Goal: Task Accomplishment & Management: Complete application form

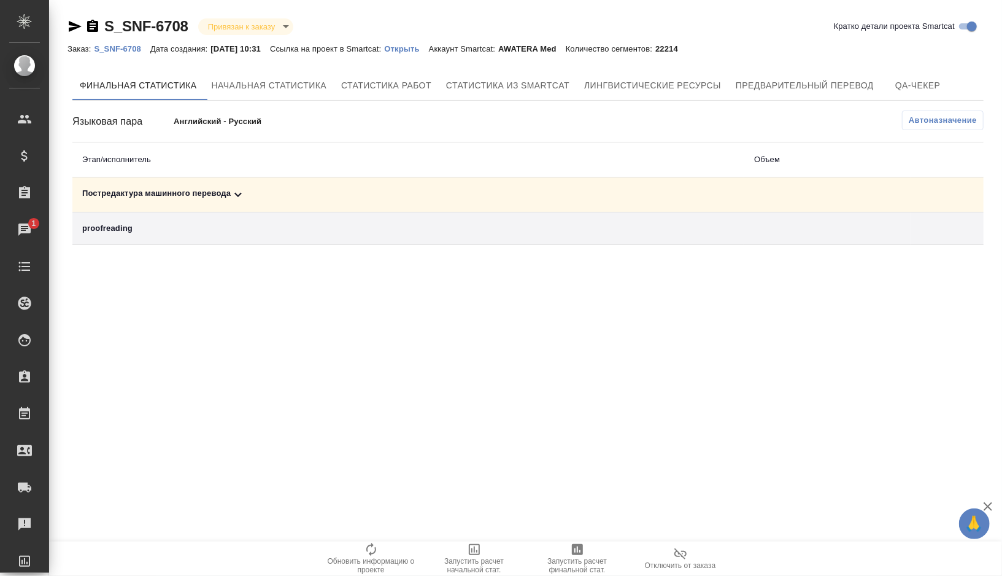
click at [272, 199] on div "Постредактура машинного перевода" at bounding box center [408, 194] width 652 height 15
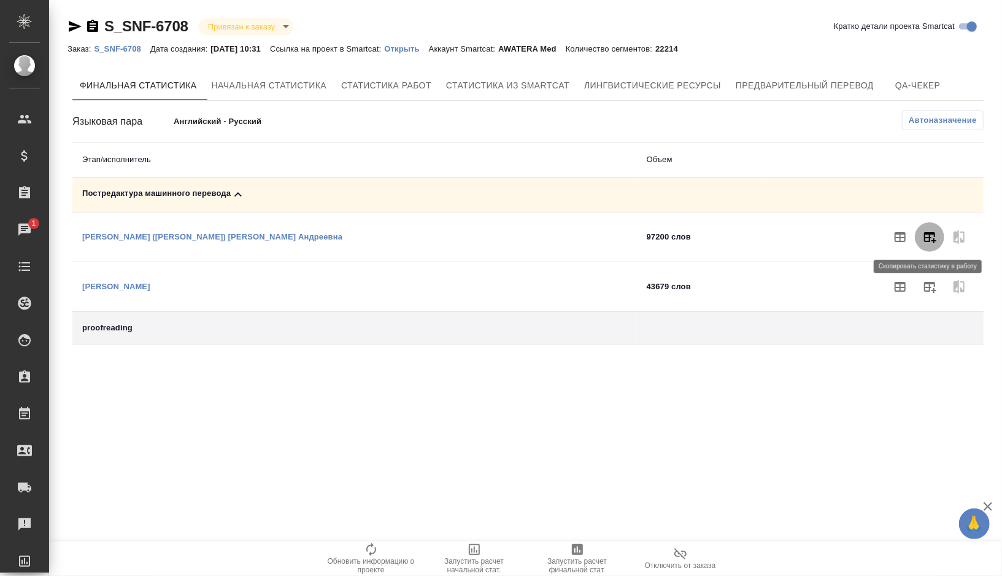
click at [922, 244] on button "button" at bounding box center [929, 236] width 29 height 29
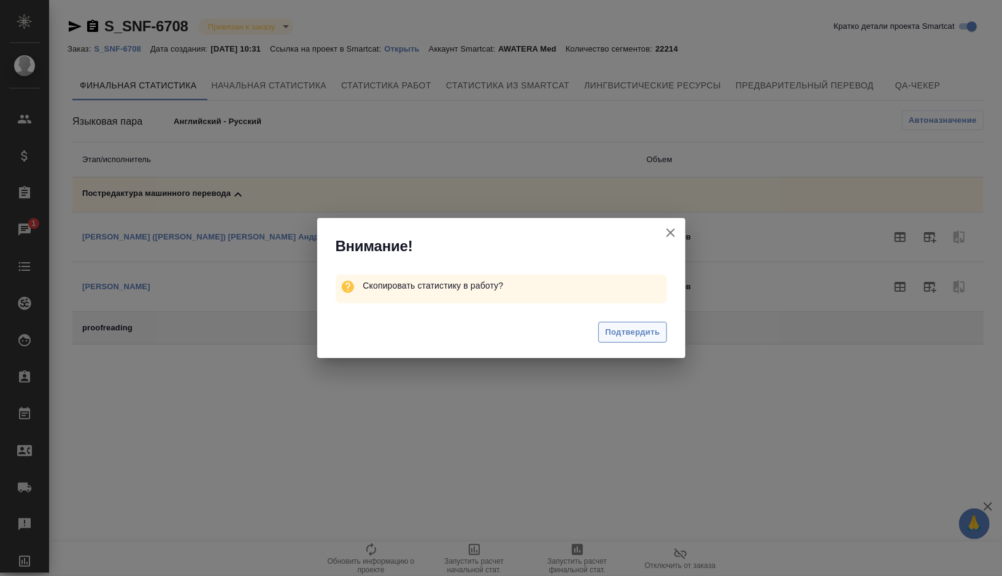
click at [623, 337] on span "Подтвердить" at bounding box center [632, 332] width 55 height 14
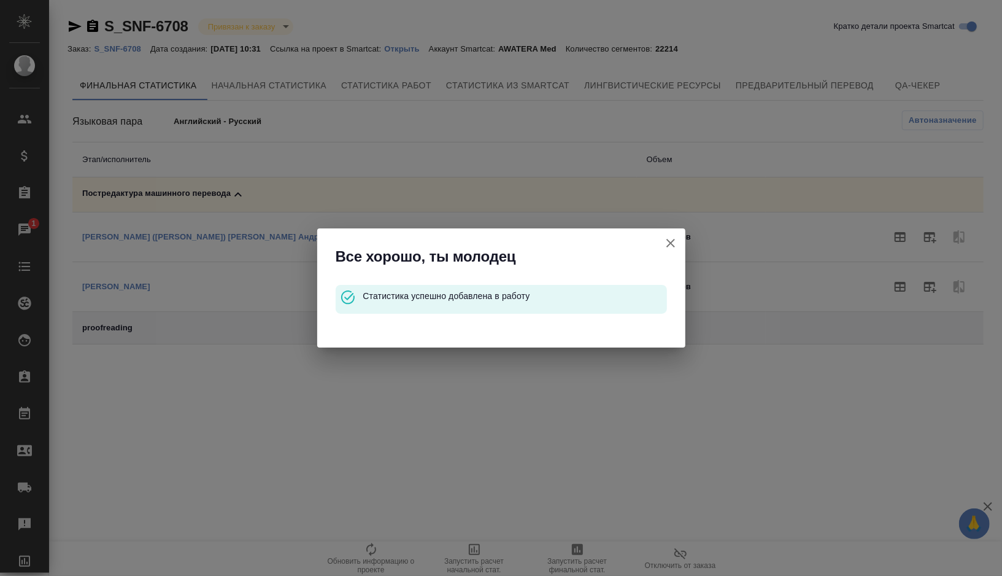
click at [674, 239] on icon "button" at bounding box center [671, 243] width 9 height 9
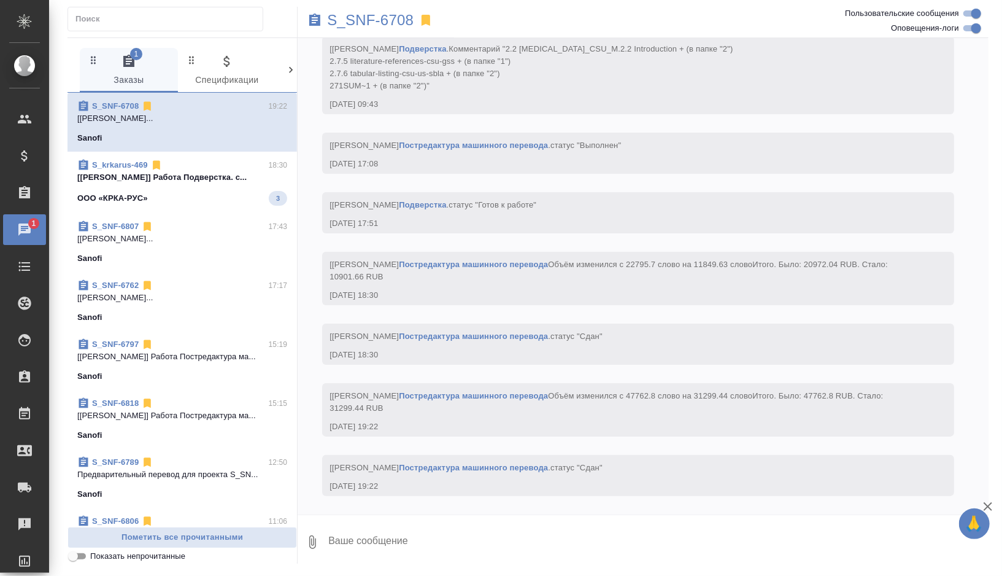
scroll to position [12534, 0]
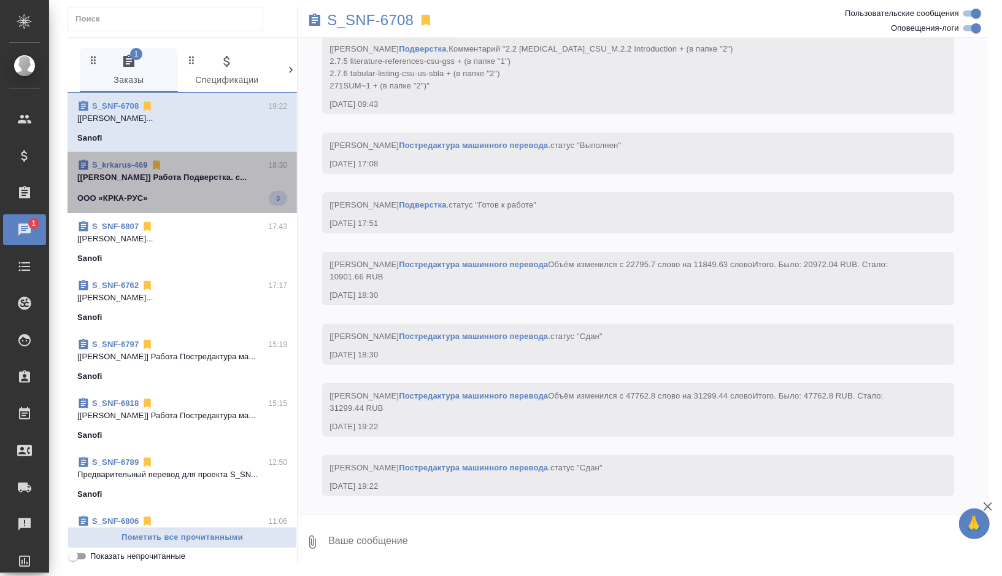
click at [206, 203] on div "ООО «КРКА-РУС» 3" at bounding box center [182, 198] width 210 height 15
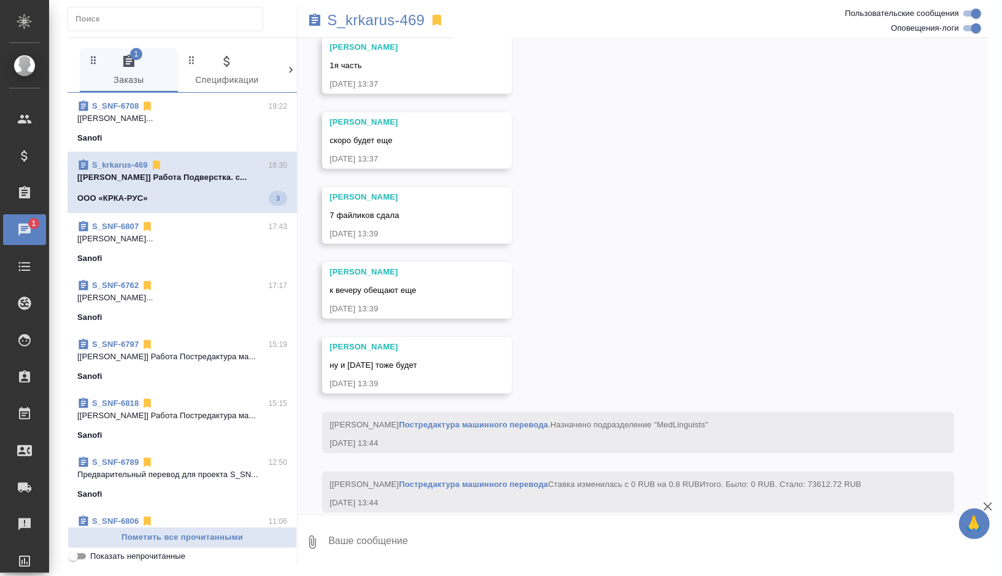
scroll to position [30921, 0]
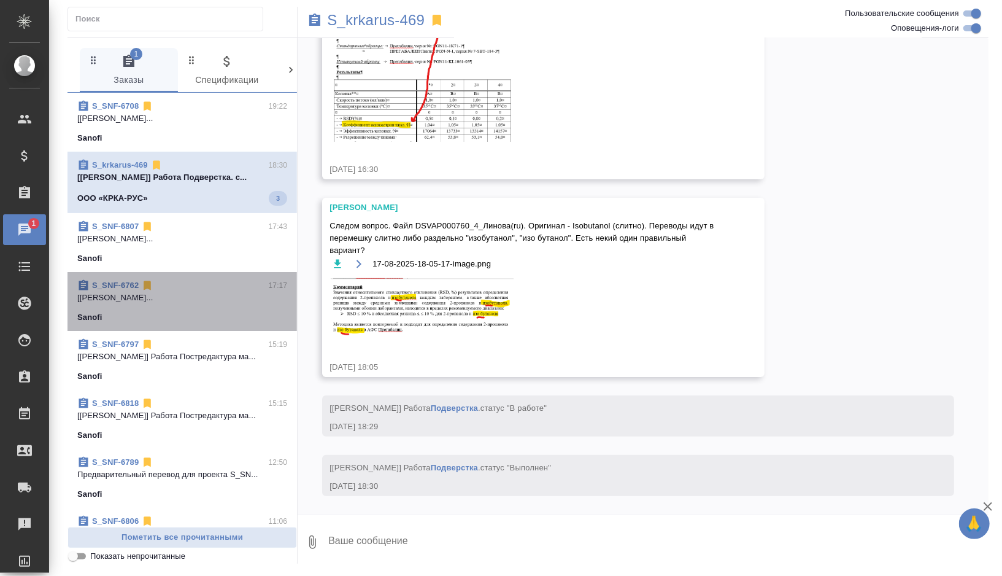
click at [217, 303] on p "[Мартынова Александра] Работа Постредак..." at bounding box center [182, 298] width 210 height 12
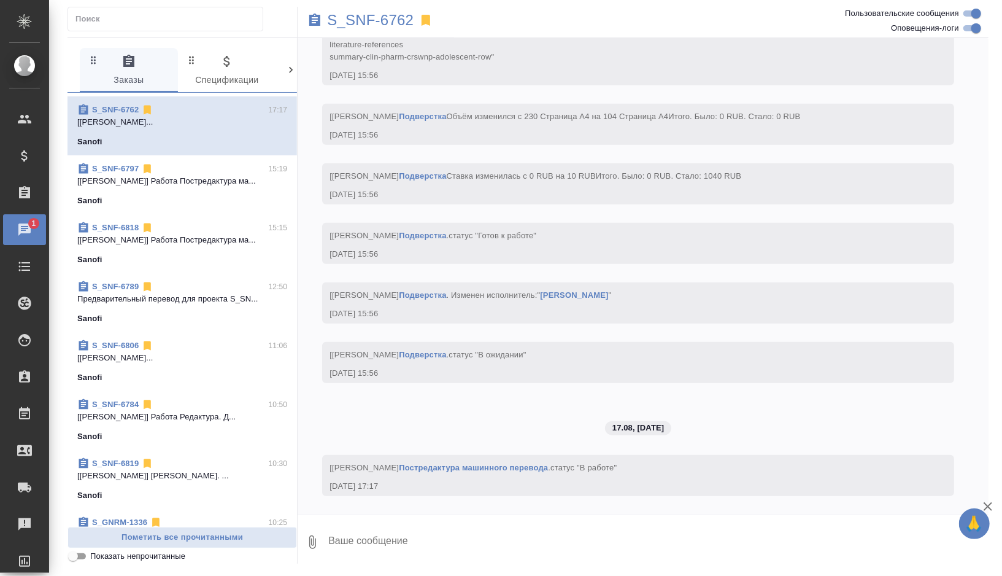
scroll to position [197, 0]
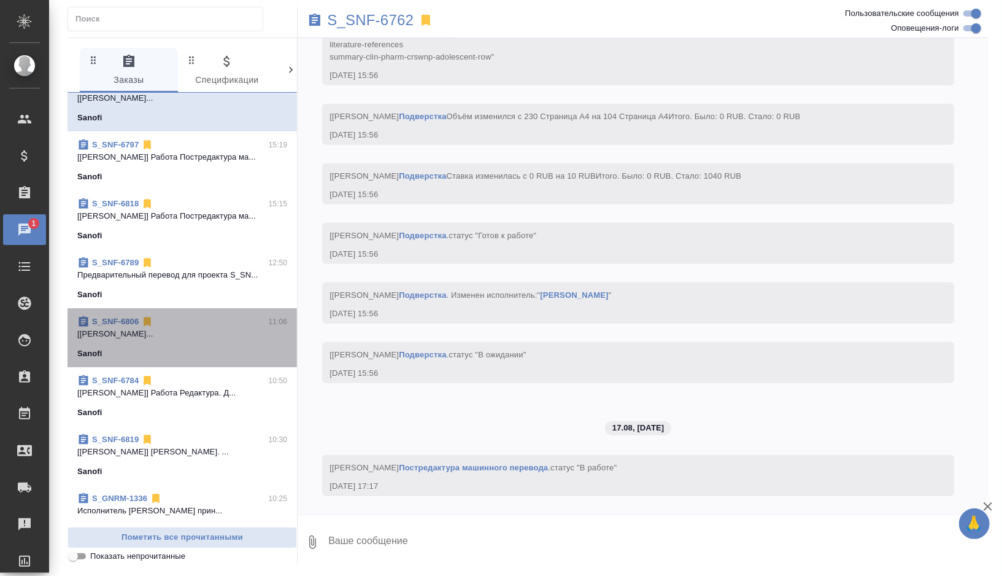
click at [192, 338] on p "[Горшкова Валентина] Работа Постредактур..." at bounding box center [182, 334] width 210 height 12
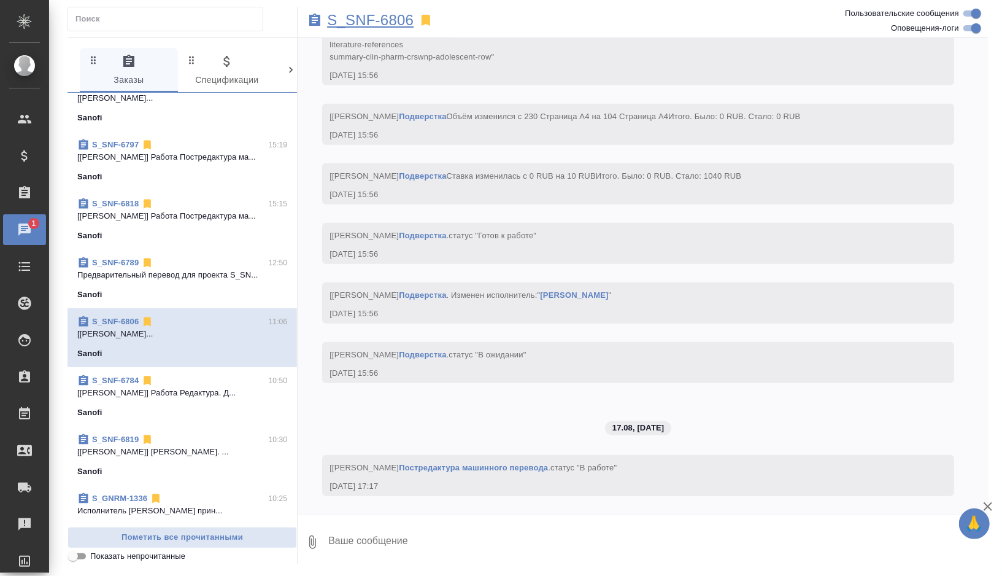
click at [392, 17] on p "S_SNF-6806" at bounding box center [370, 20] width 87 height 12
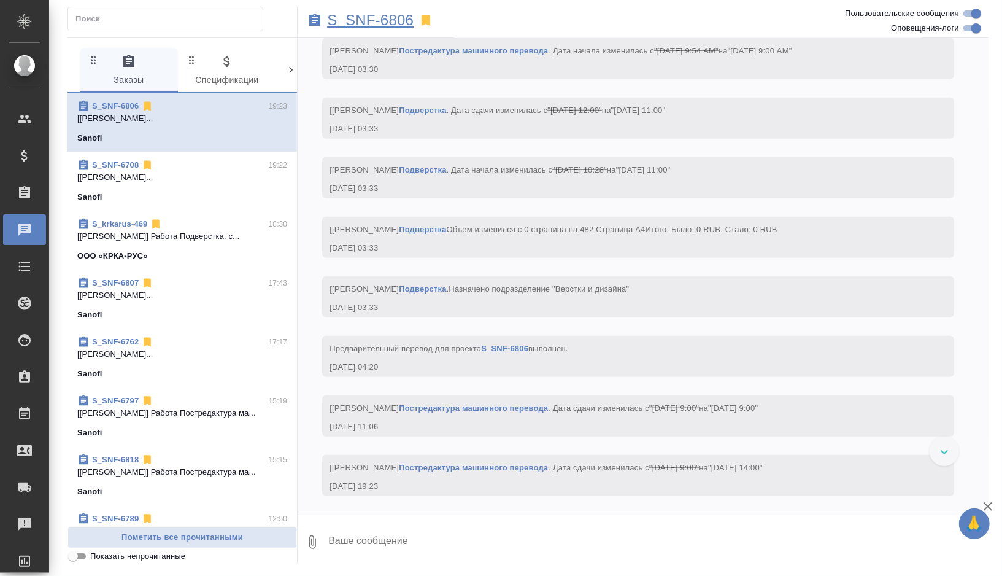
scroll to position [9972, 0]
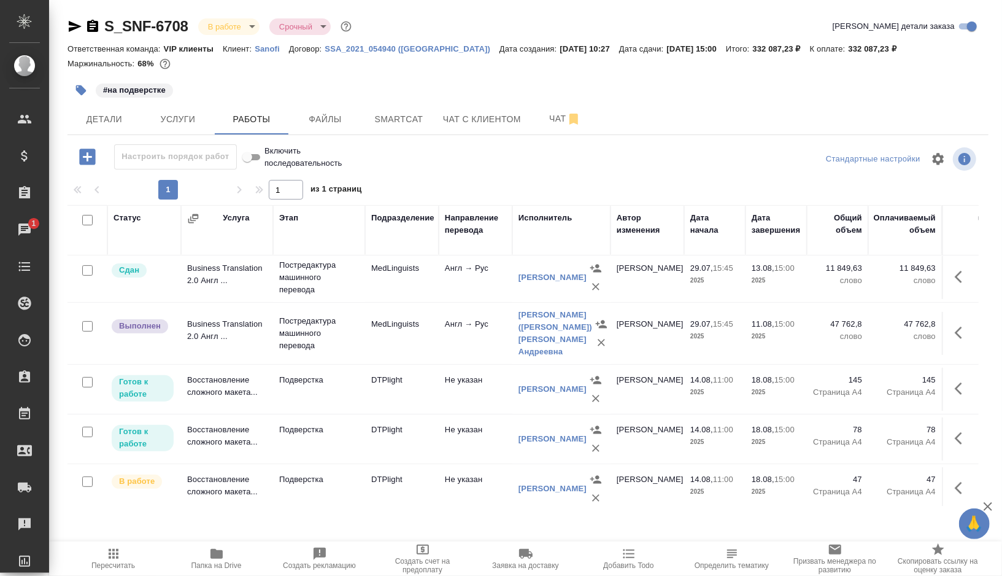
scroll to position [255, 0]
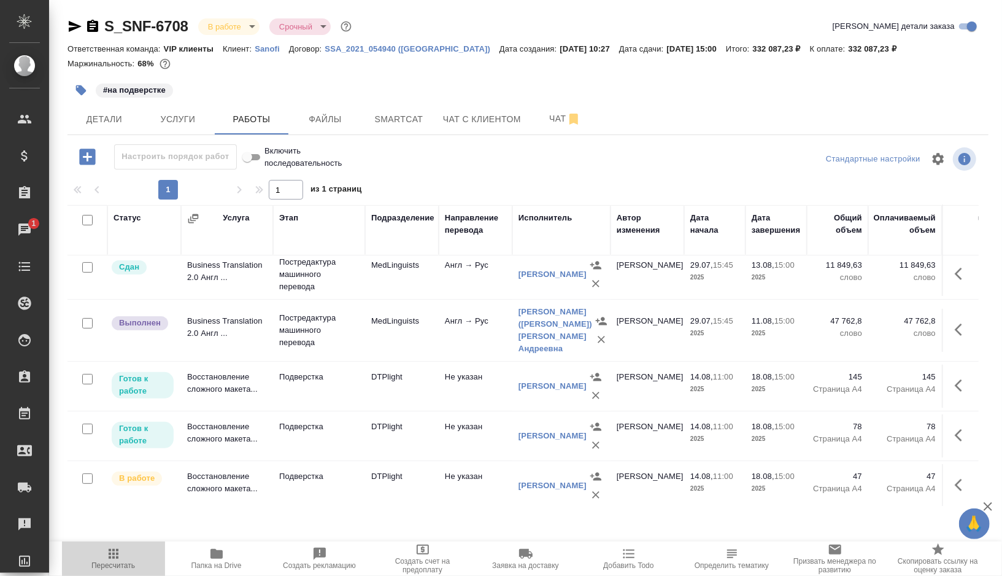
click at [110, 562] on span "Пересчитать" at bounding box center [113, 565] width 44 height 9
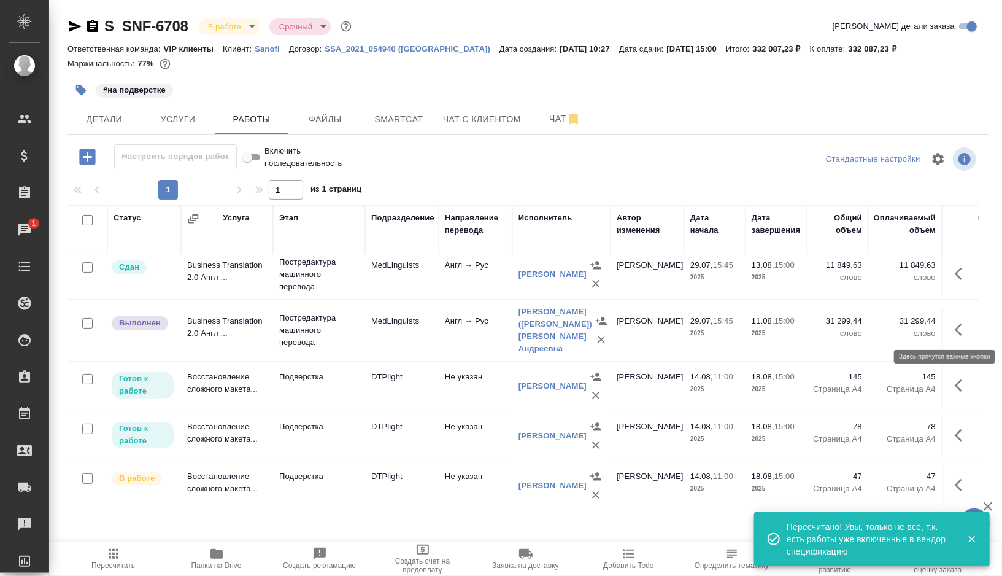
click at [964, 328] on icon "button" at bounding box center [962, 329] width 15 height 15
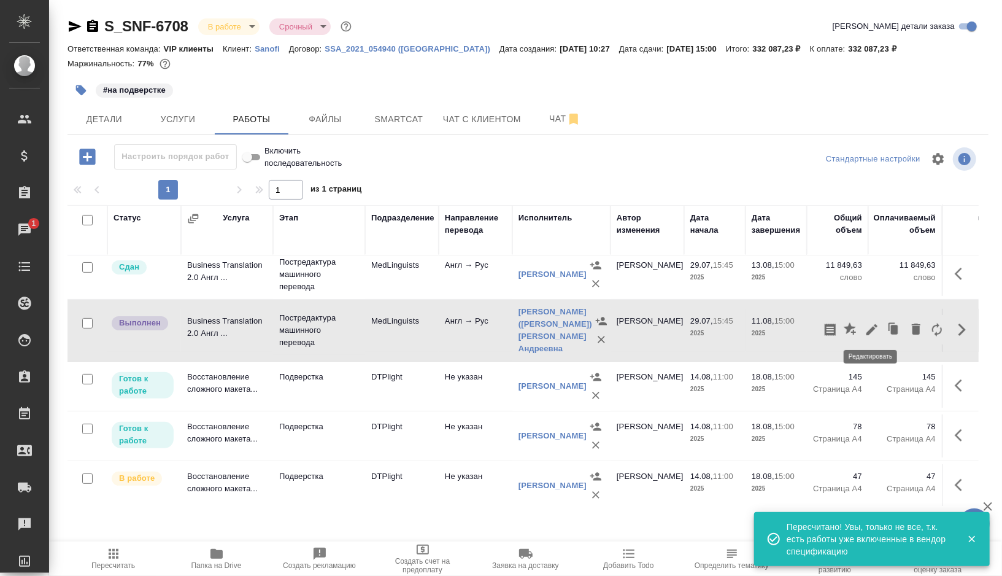
click at [878, 327] on icon "button" at bounding box center [872, 329] width 15 height 15
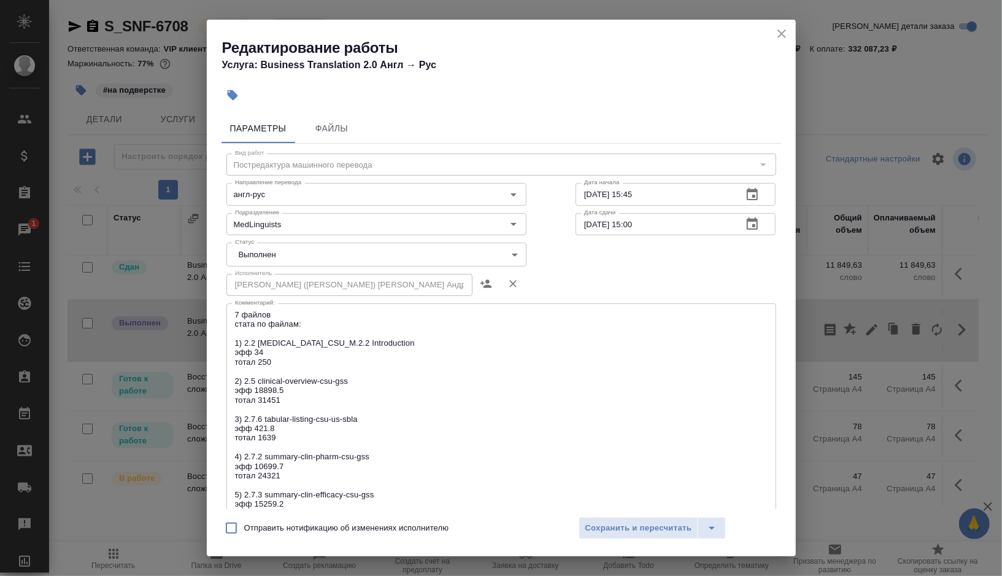
click at [519, 255] on body "🙏 .cls-1 fill:#fff; AWATERA Gorshkova Valentina Клиенты Спецификации Заказы 1 Ч…" at bounding box center [501, 288] width 1002 height 576
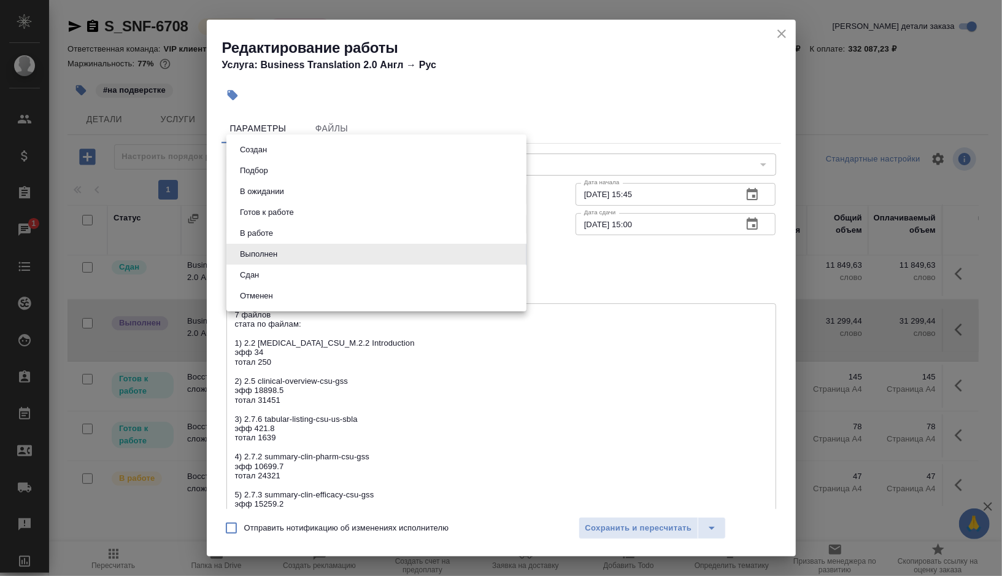
click at [334, 280] on li "Сдан" at bounding box center [376, 275] width 300 height 21
type input "closed"
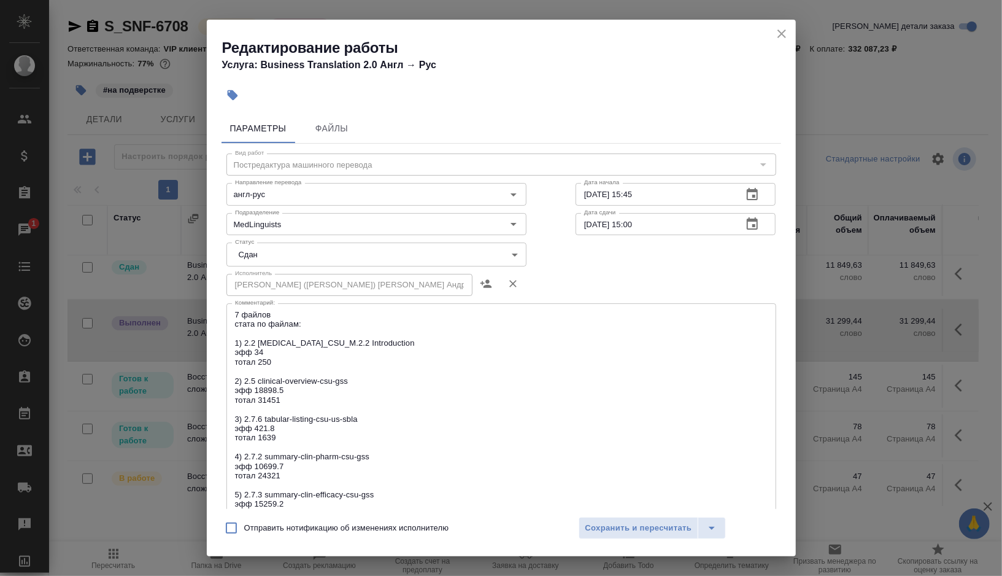
click at [606, 539] on div "Отправить нотификацию об изменениях исполнителю Сохранить и пересчитать" at bounding box center [501, 532] width 589 height 47
click at [616, 525] on span "Сохранить и пересчитать" at bounding box center [639, 528] width 107 height 14
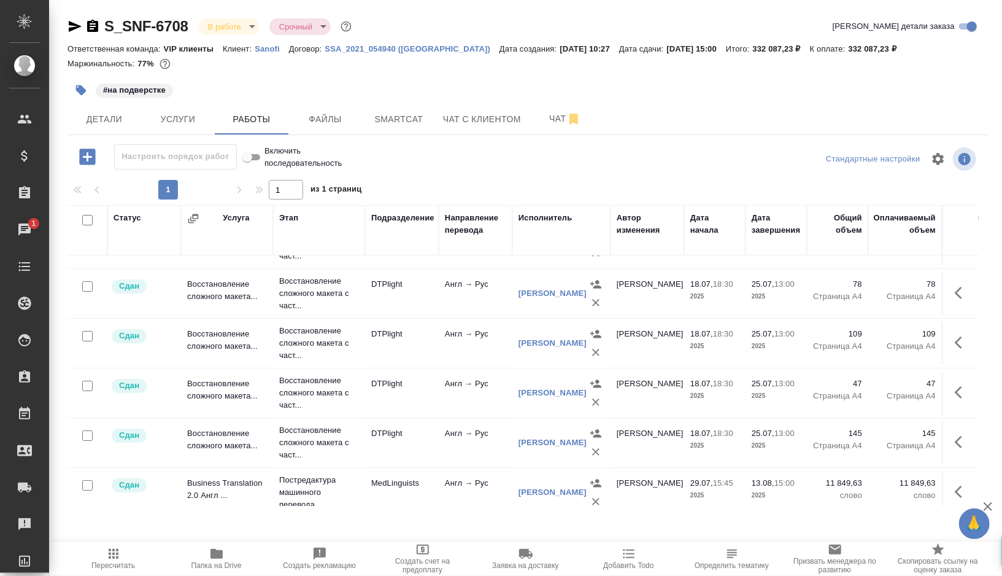
scroll to position [0, 0]
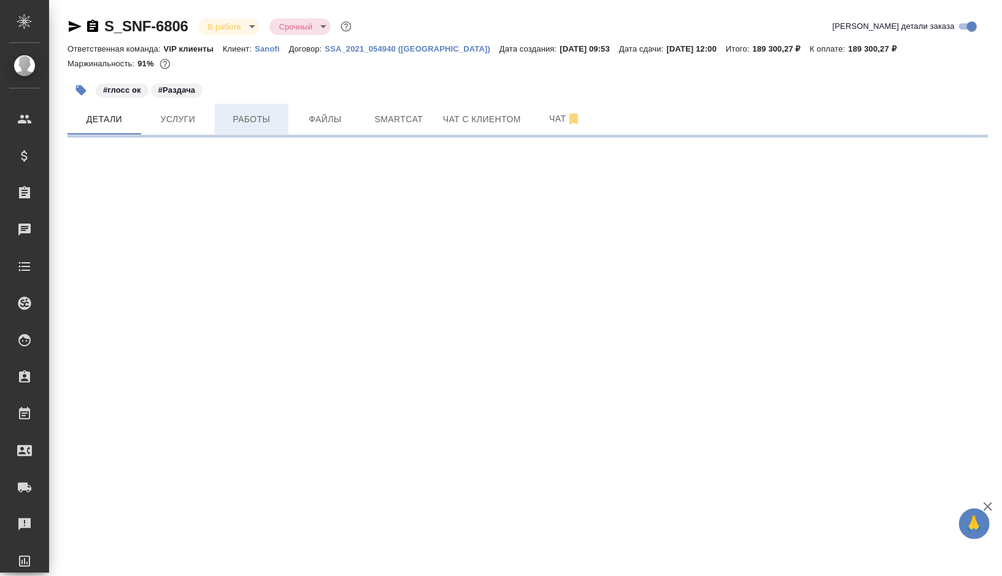
select select "RU"
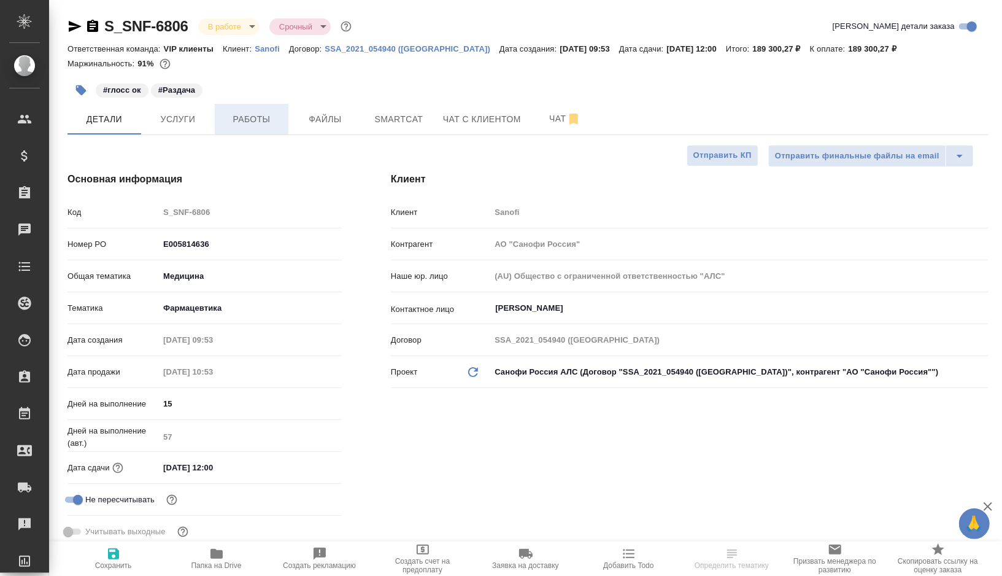
click at [260, 123] on span "Работы" at bounding box center [251, 119] width 59 height 15
type input "[PERSON_NAME]"
type input "Комаров Роман"
type textarea "x"
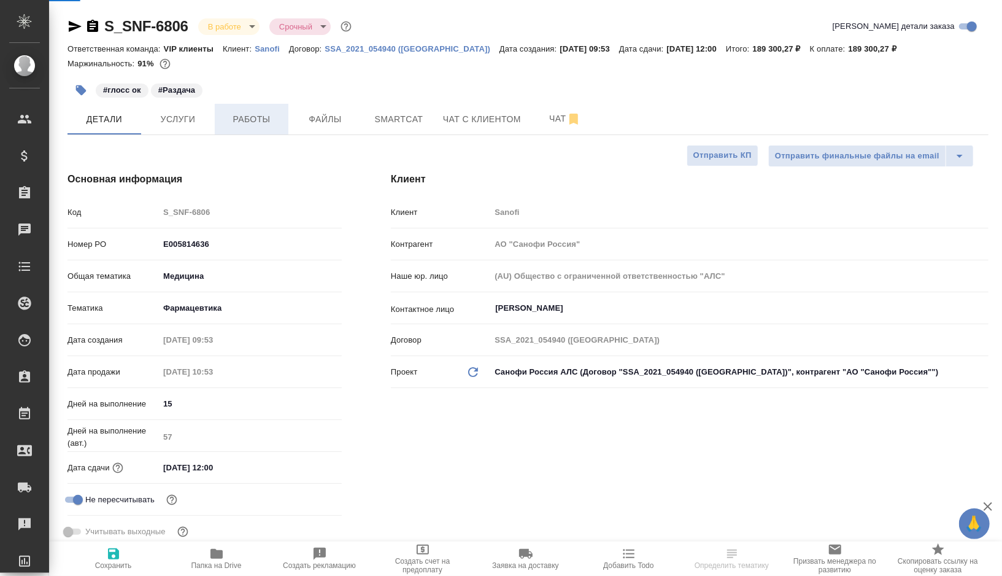
type textarea "x"
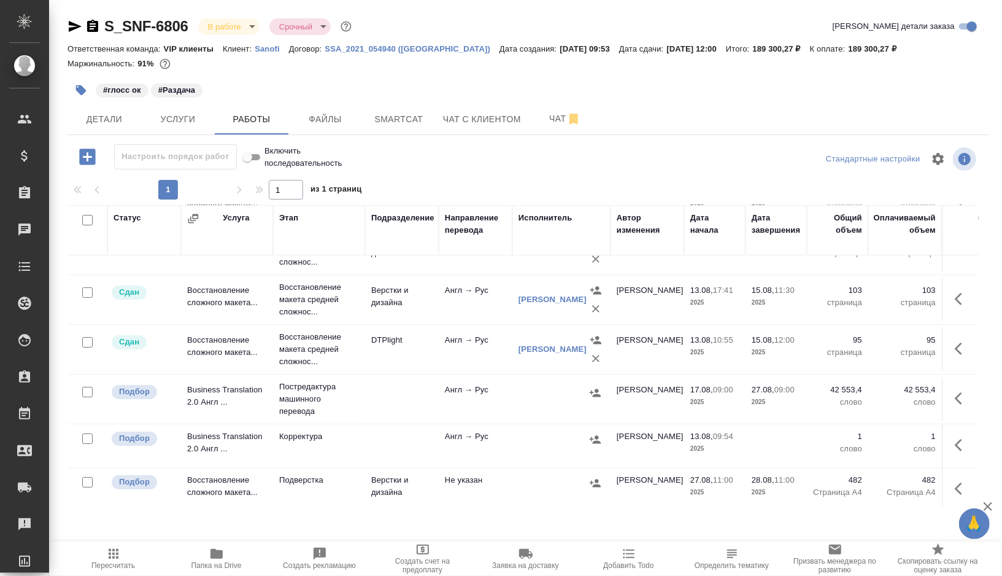
scroll to position [182, 0]
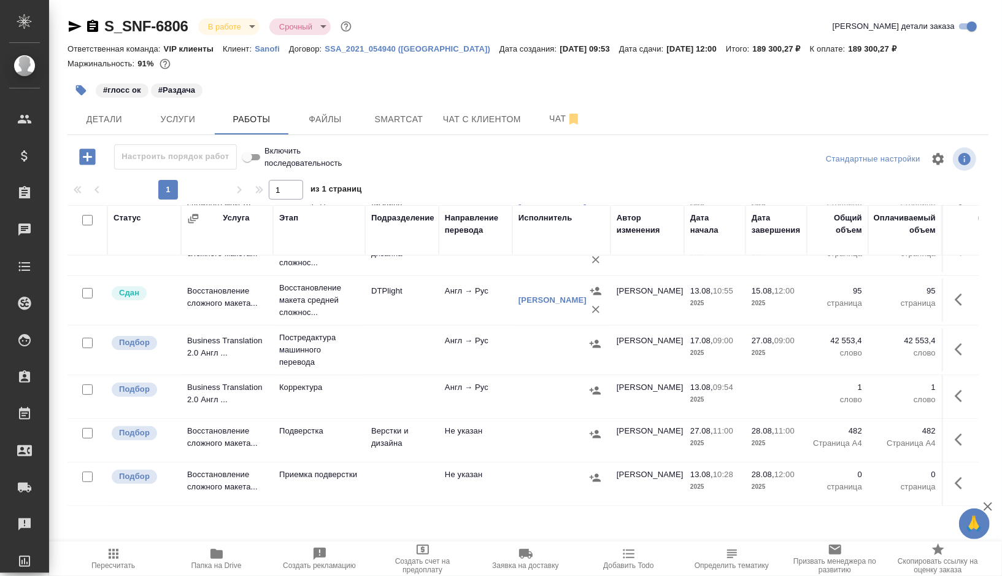
click at [406, 123] on td at bounding box center [402, 101] width 74 height 43
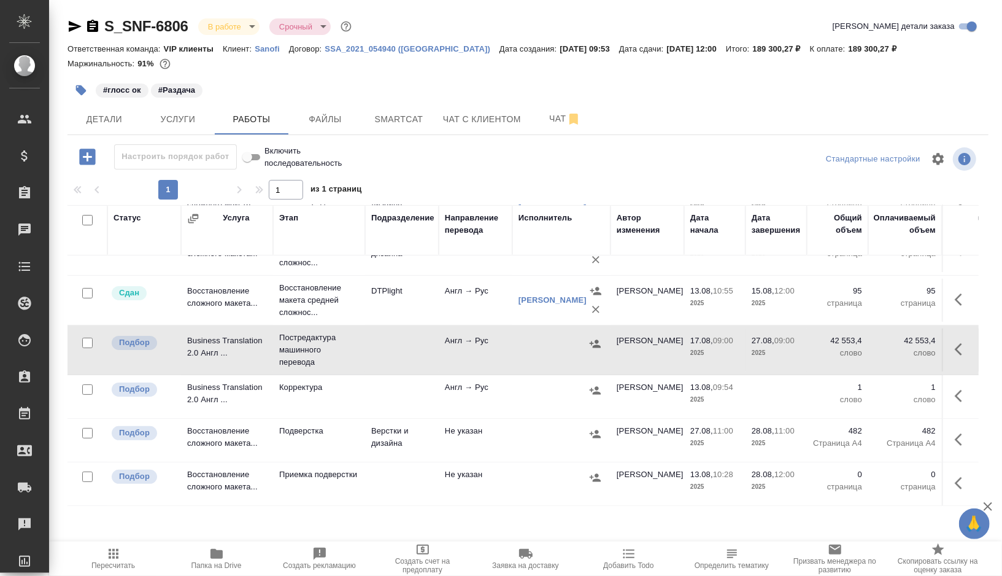
click at [406, 123] on td at bounding box center [402, 101] width 74 height 43
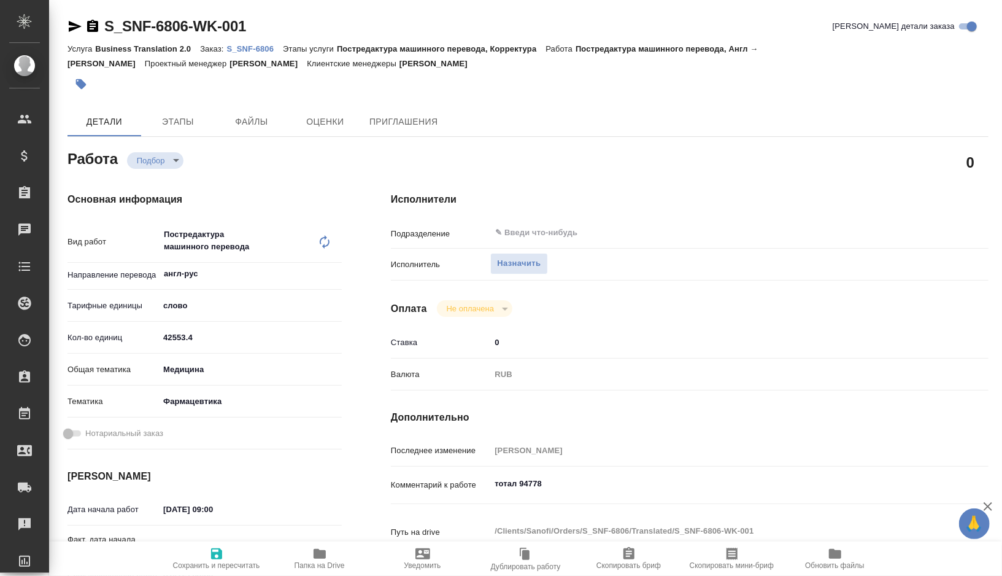
type textarea "x"
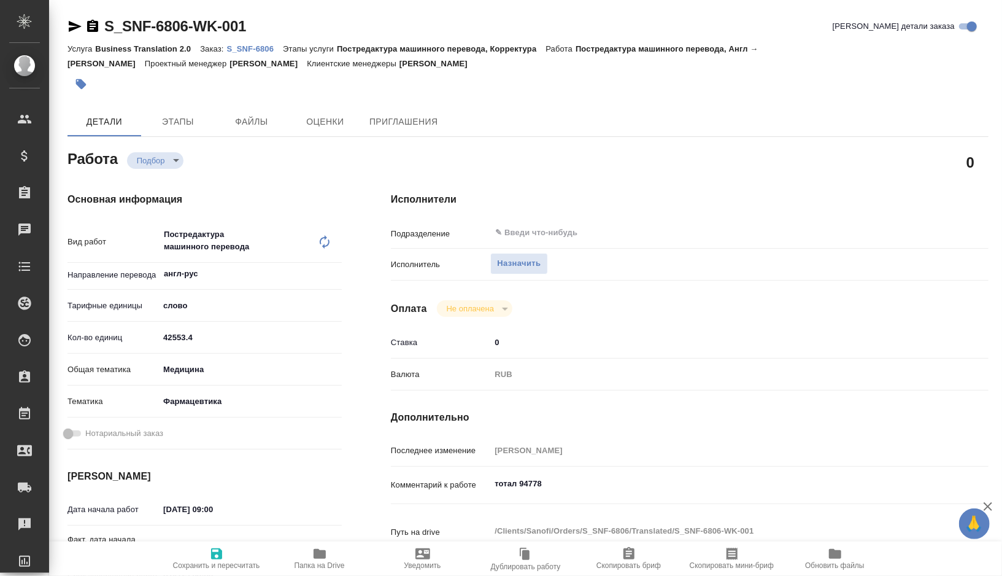
type textarea "x"
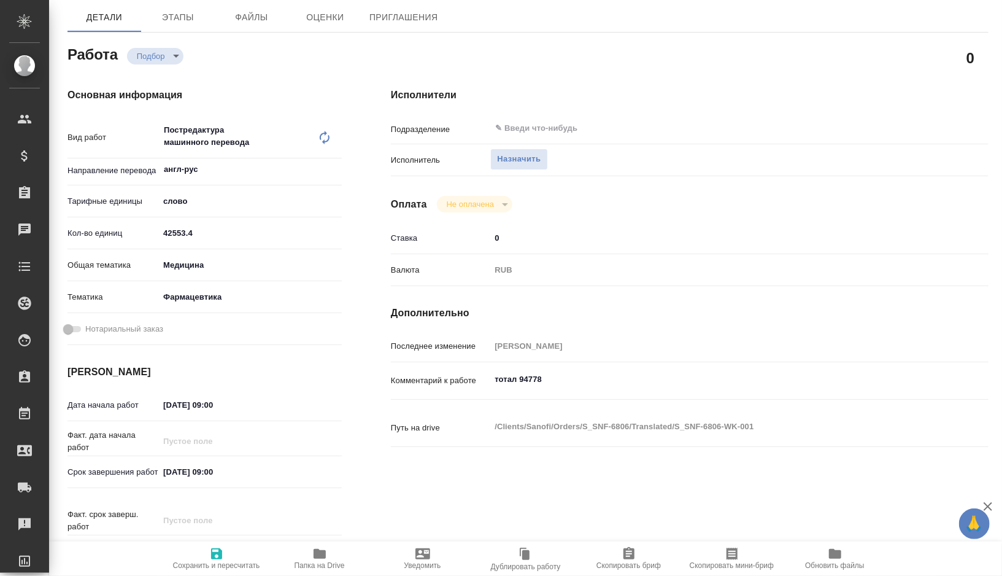
type textarea "x"
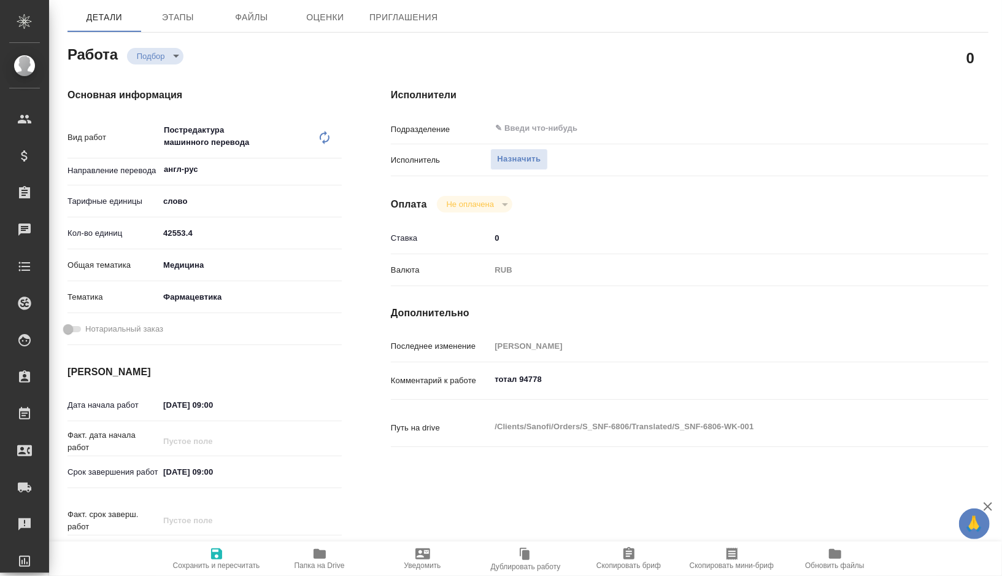
type textarea "x"
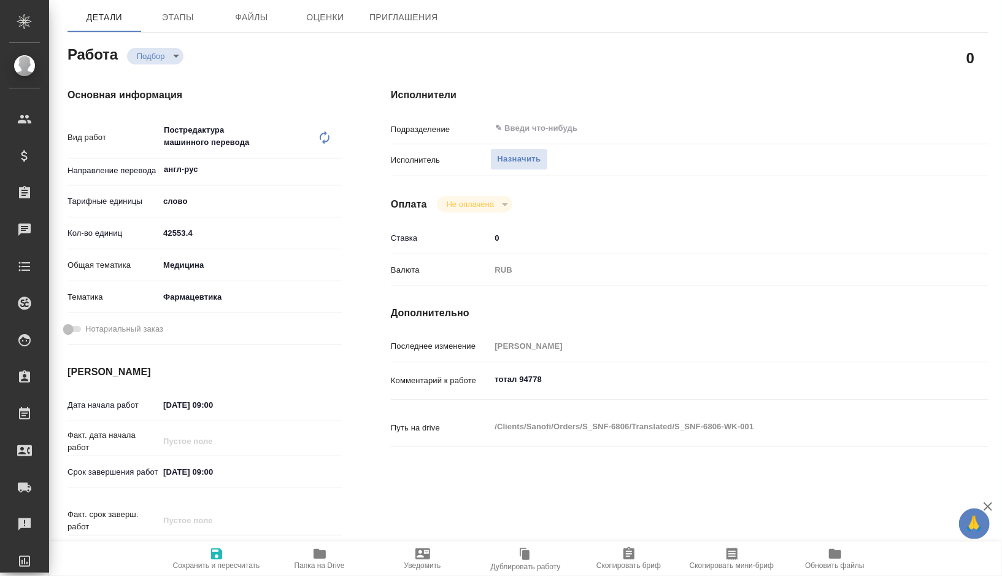
scroll to position [154, 0]
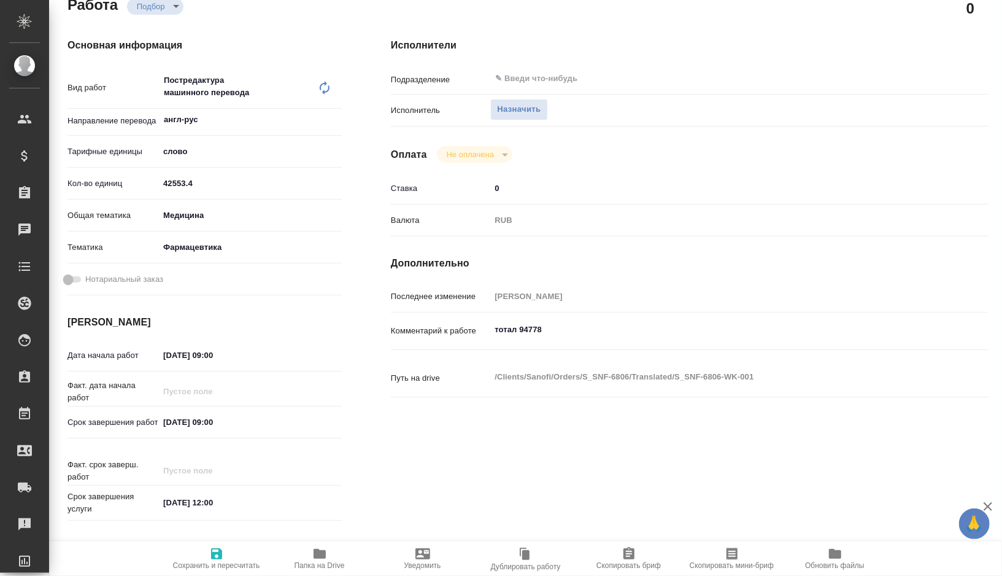
type textarea "x"
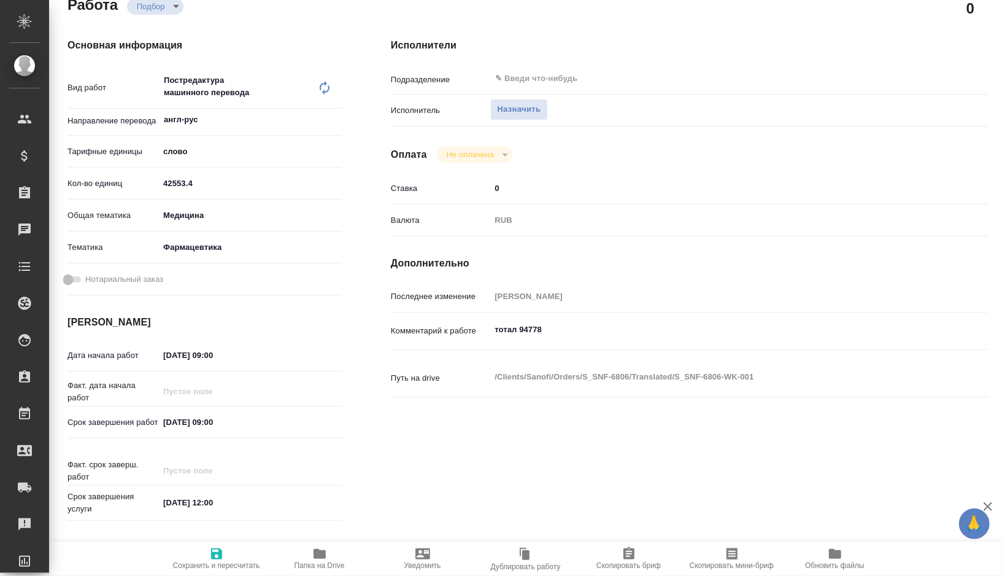
click at [170, 424] on input "27.08.2025 09:00" at bounding box center [212, 422] width 107 height 18
type textarea "x"
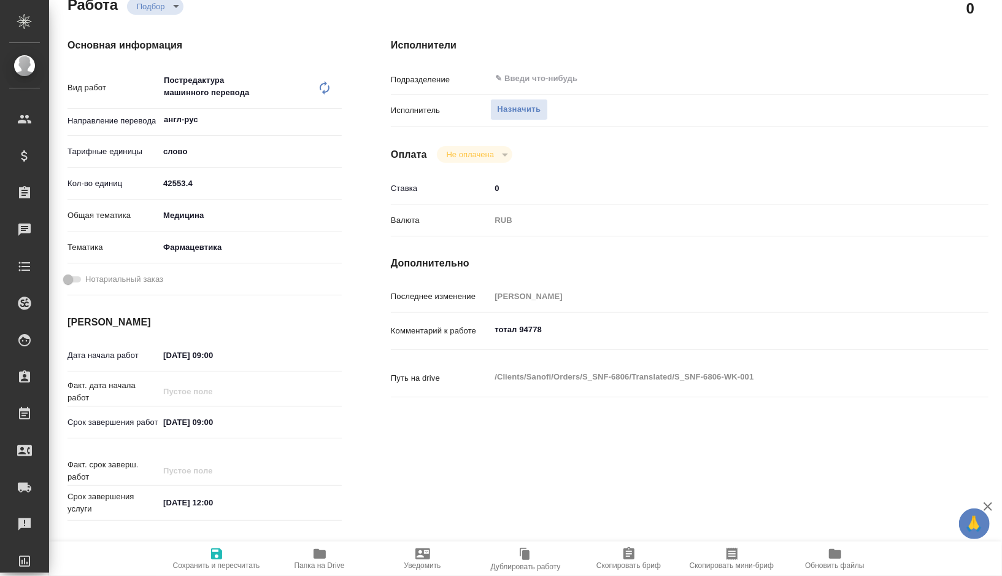
type textarea "x"
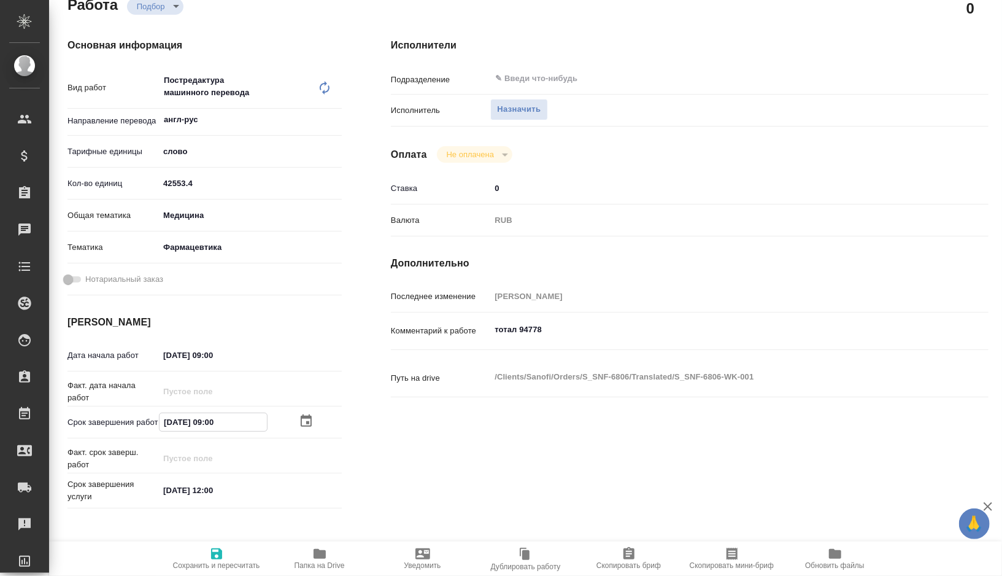
type textarea "x"
type input "20.82.0250 90:0_"
type textarea "x"
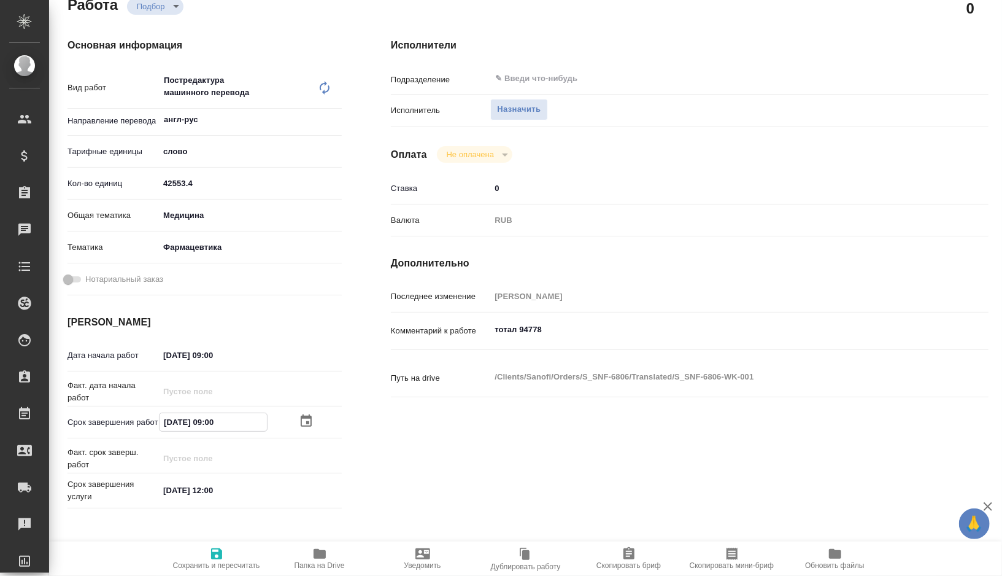
type textarea "x"
type input "25.08.2025 09:00"
type textarea "x"
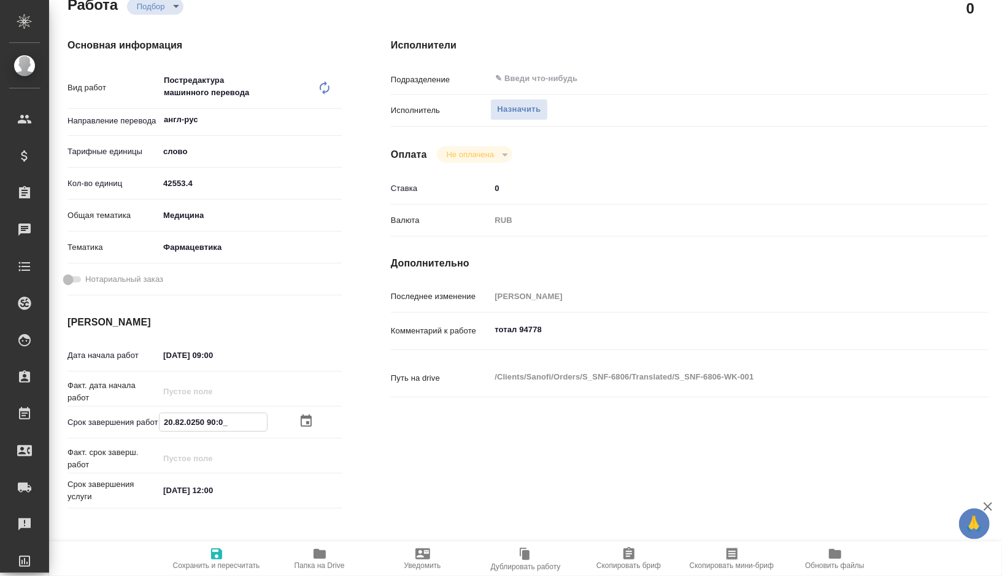
type textarea "x"
click at [213, 423] on input "25.08.2025 09:00" at bounding box center [213, 422] width 107 height 18
type input "25.08.2025 00:0_"
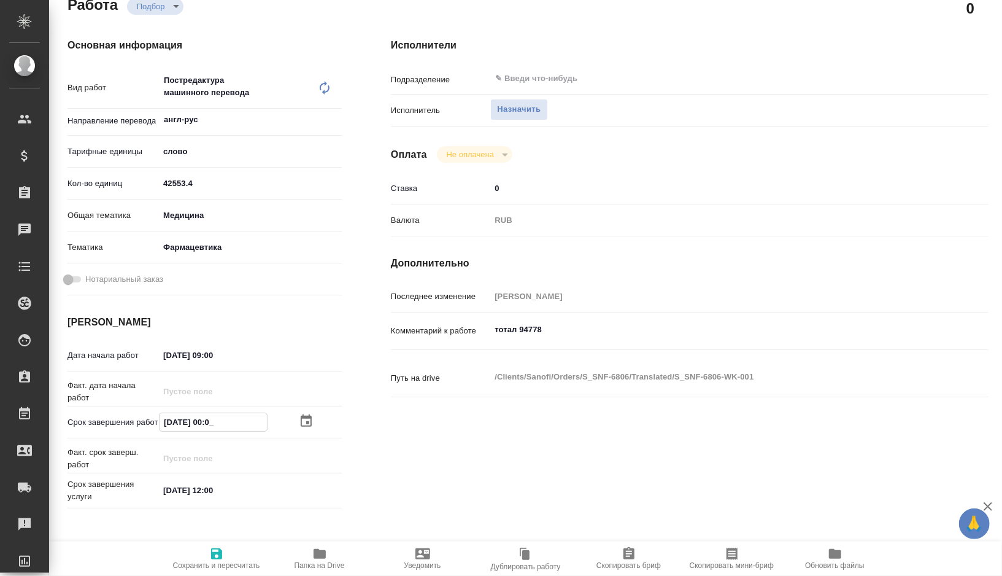
type textarea "x"
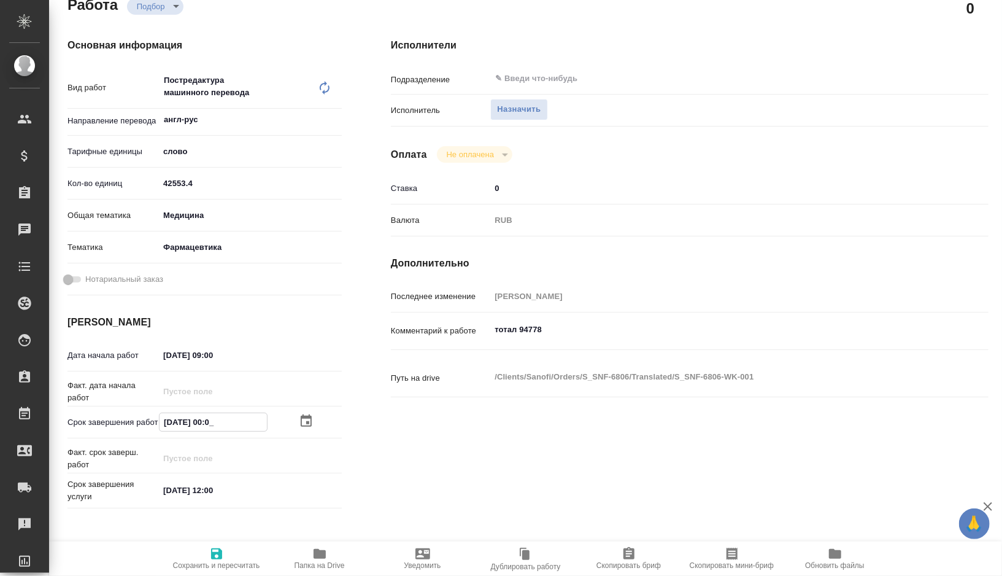
type textarea "x"
type input "25.08.2025 00:__"
type textarea "x"
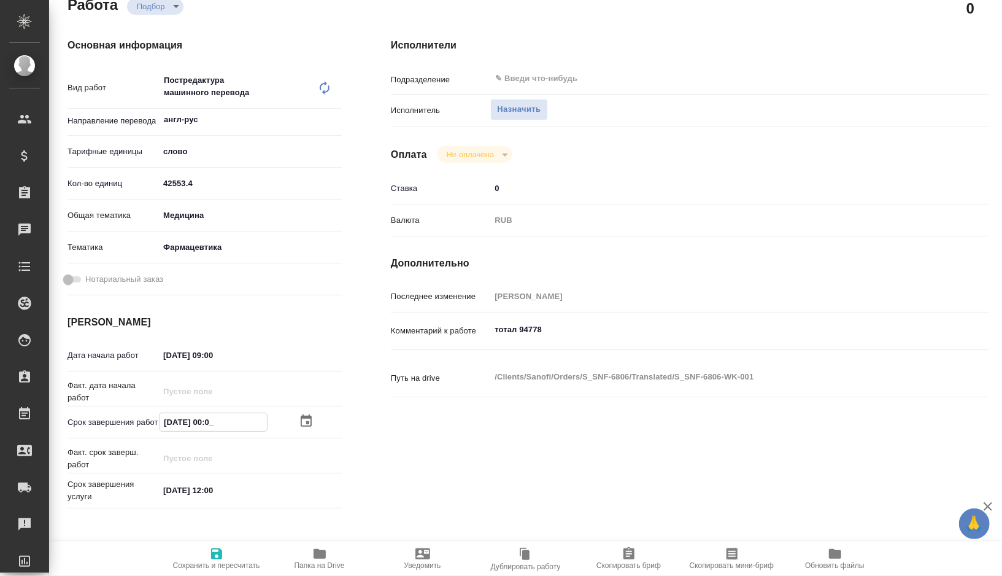
type textarea "x"
type input "25.08.2025 10:0_"
type textarea "x"
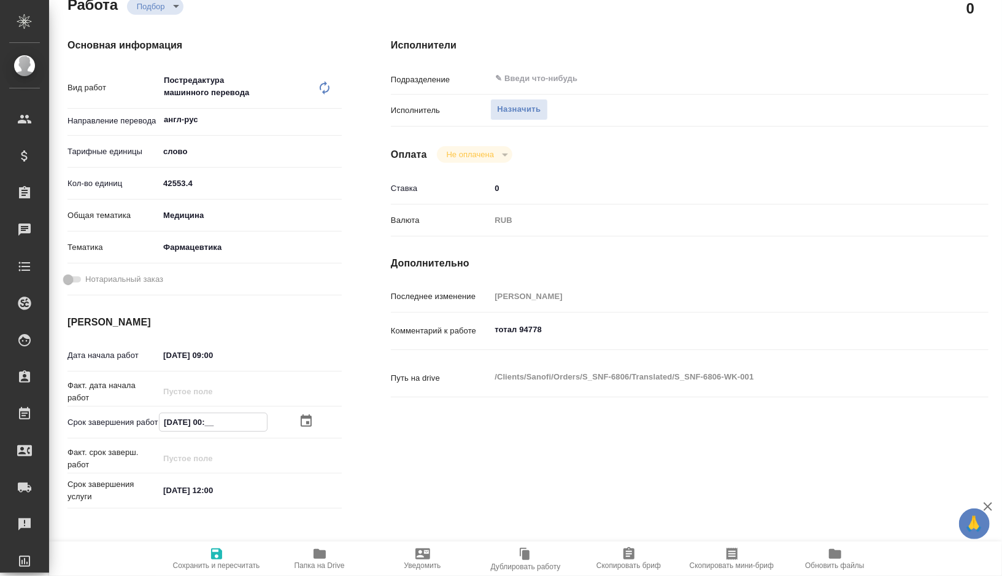
type textarea "x"
type input "25.08.2025 15:00"
type textarea "x"
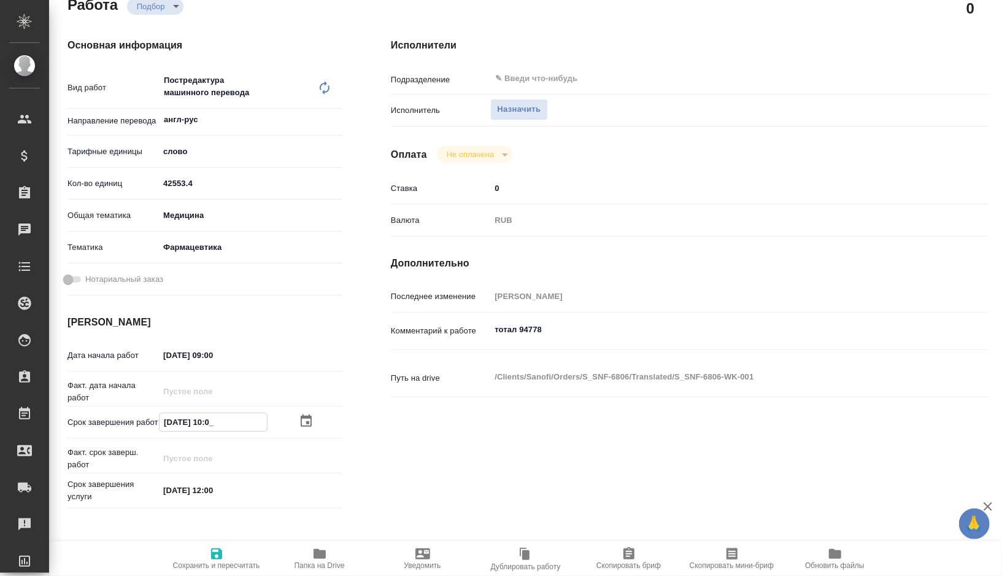
type textarea "x"
type input "25.08.2025 10:0_"
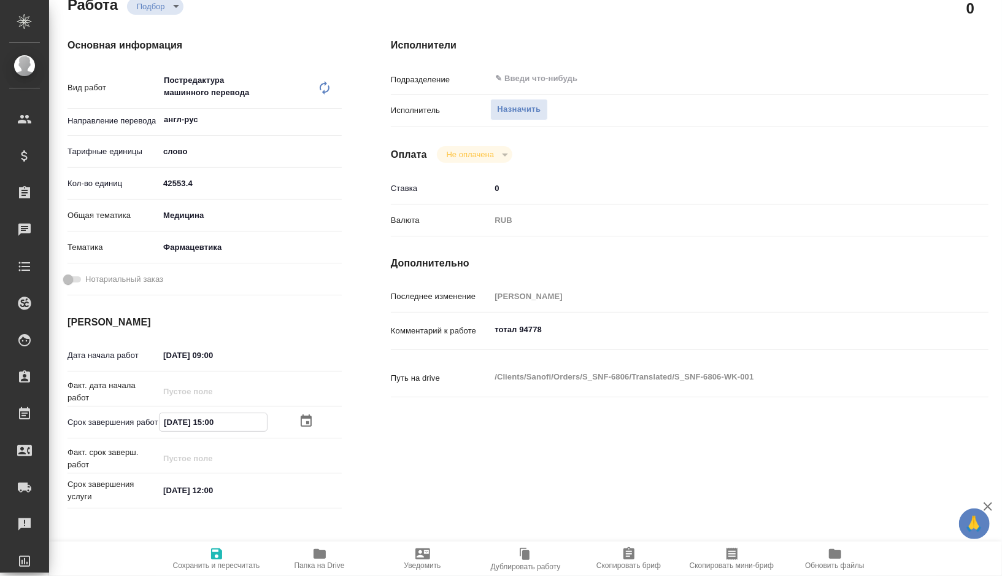
type textarea "x"
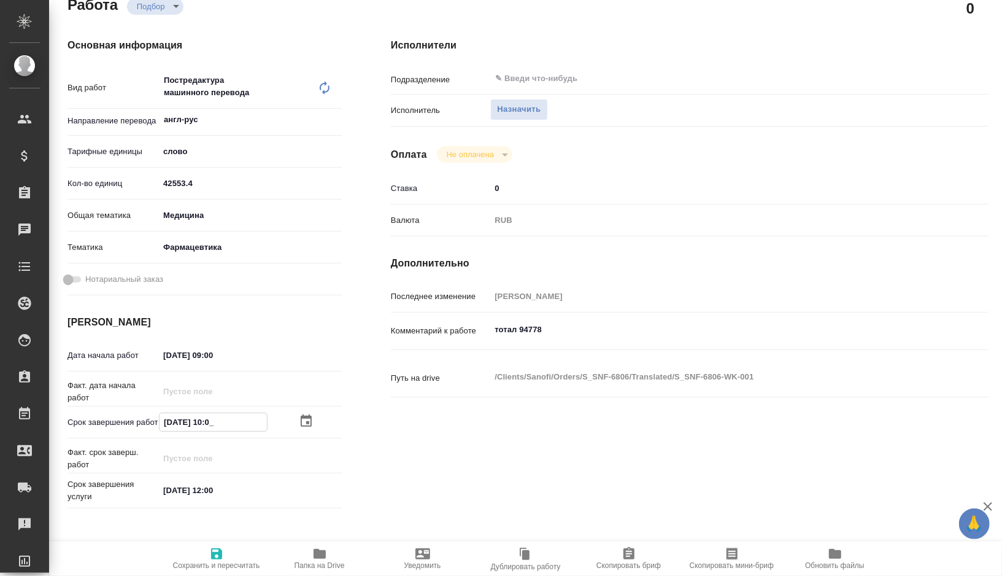
type input "25.08.2025 14:00"
type textarea "x"
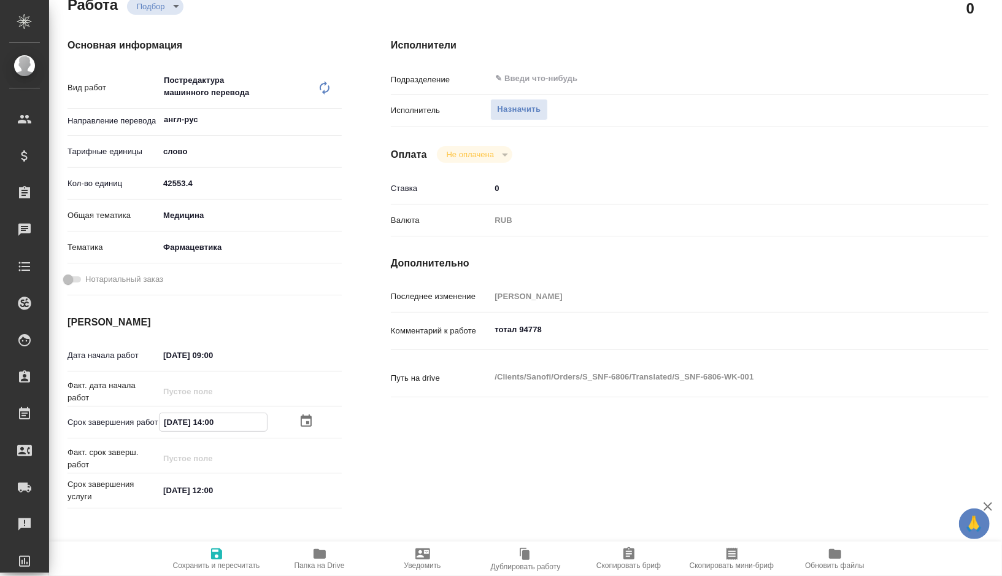
type input "25.08.2025 14:00"
click at [220, 562] on span "Сохранить и пересчитать" at bounding box center [216, 565] width 87 height 9
type textarea "x"
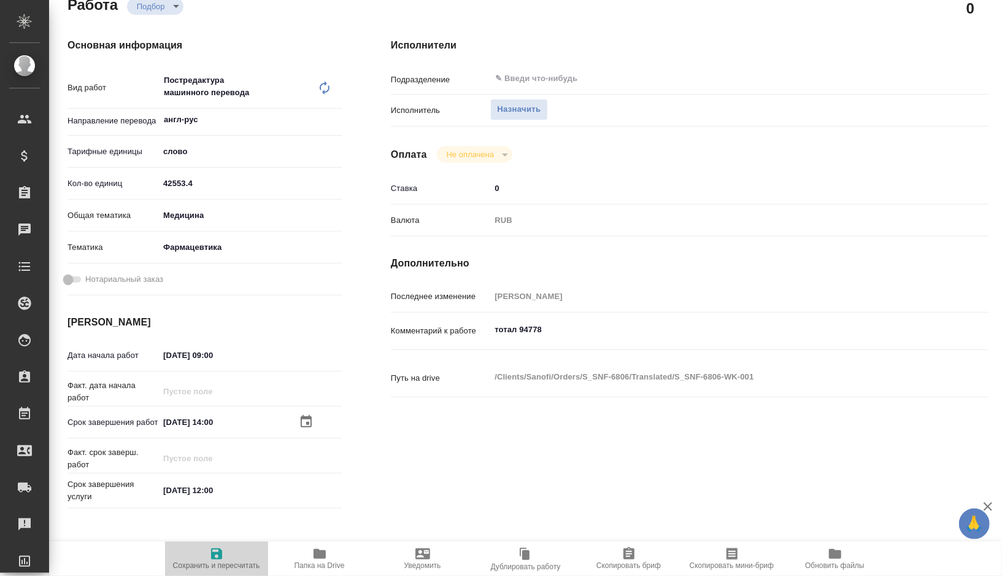
type textarea "x"
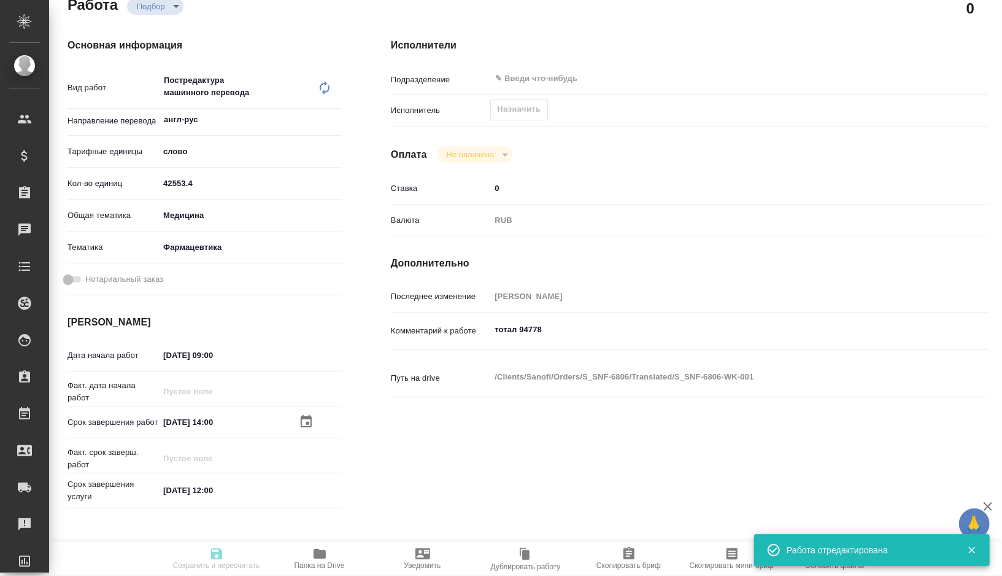
type input "recruiting"
type textarea "Постредактура машинного перевода"
type textarea "x"
type input "англ-рус"
type input "5a8b1489cc6b4906c91bfd90"
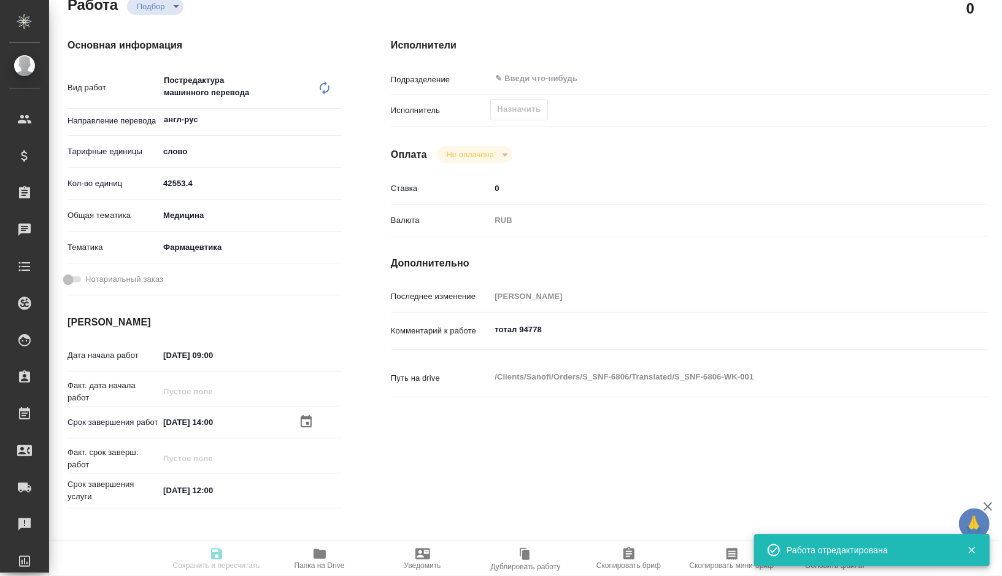
type input "42553.4"
type input "med"
type input "6149832f2b7be24903fd7a82"
type input "17.08.2025 09:00"
type input "25.08.2025 14:00"
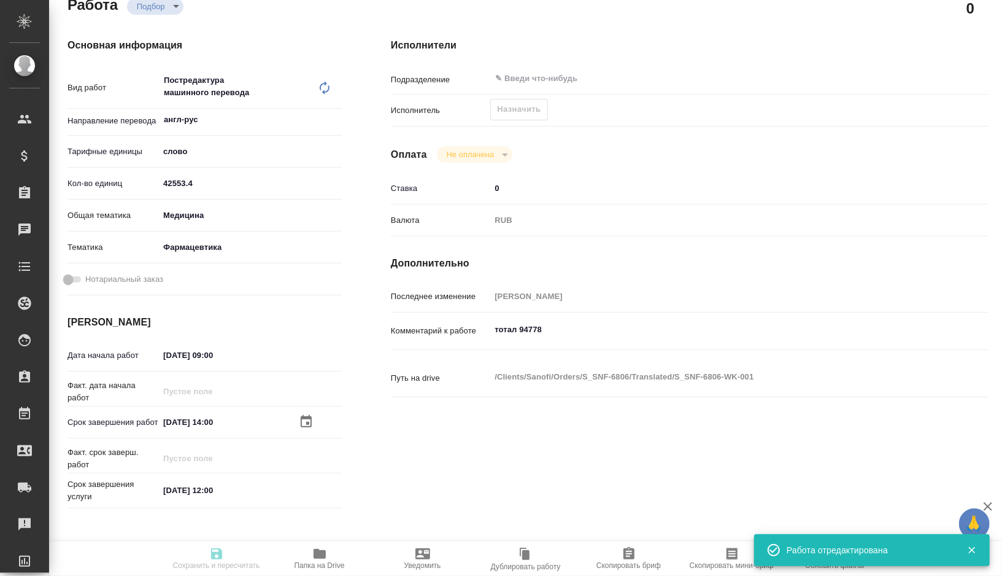
type input "28.08.2025 12:00"
type input "notPayed"
type input "0"
type input "RUB"
type input "[PERSON_NAME]"
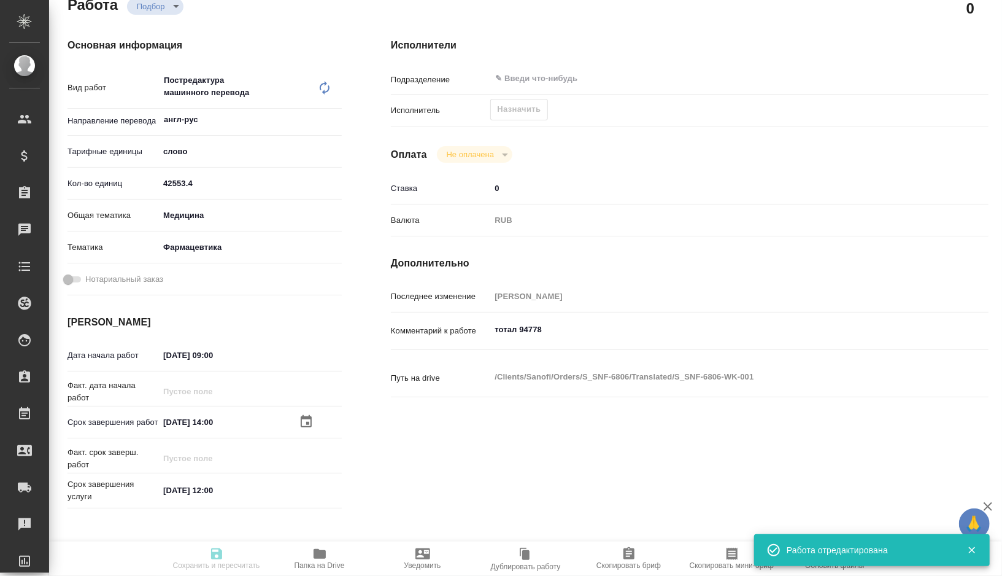
type textarea "тотал 94778"
type textarea "x"
type textarea "/Clients/Sanofi/Orders/S_SNF-6806/Translated/S_SNF-6806-WK-001"
type textarea "x"
type input "S_SNF-6806"
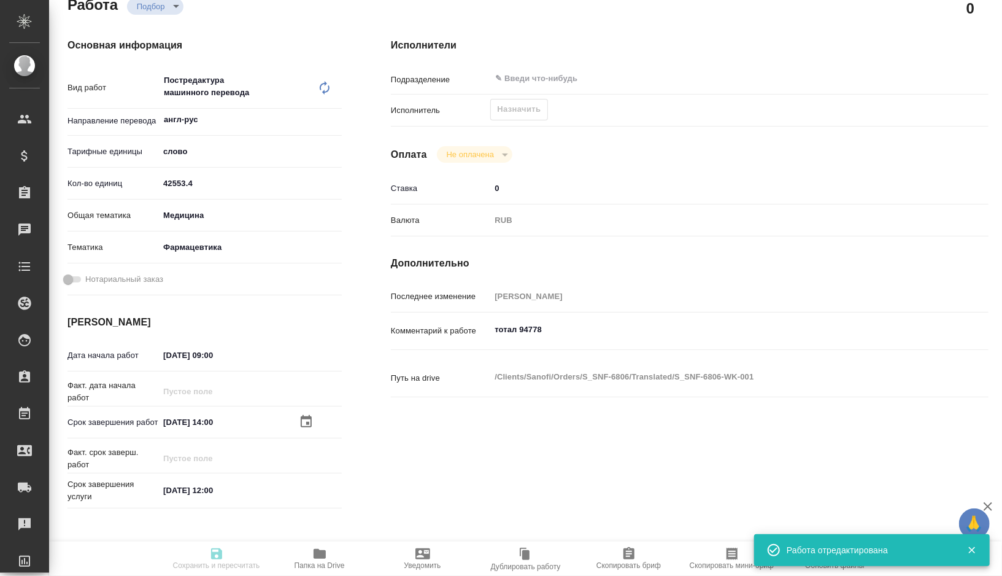
type input "E005814636"
type input "Business Translation 2.0"
type input "Постредактура машинного перевода, Корректура"
type input "[PERSON_NAME]"
type input "Петрова Валерия"
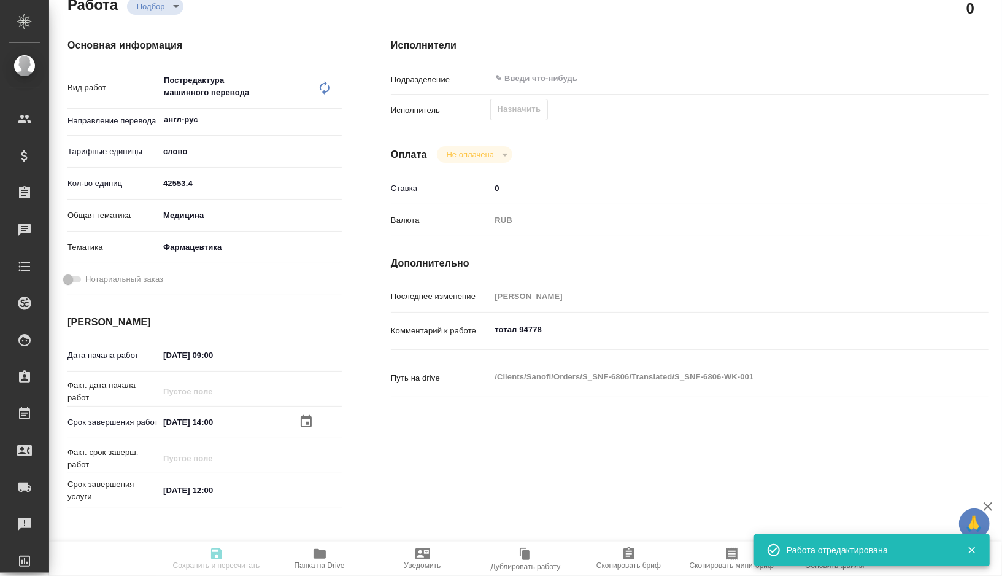
type input "/Clients/Sanofi/Orders/S_SNF-6806"
type textarea "x"
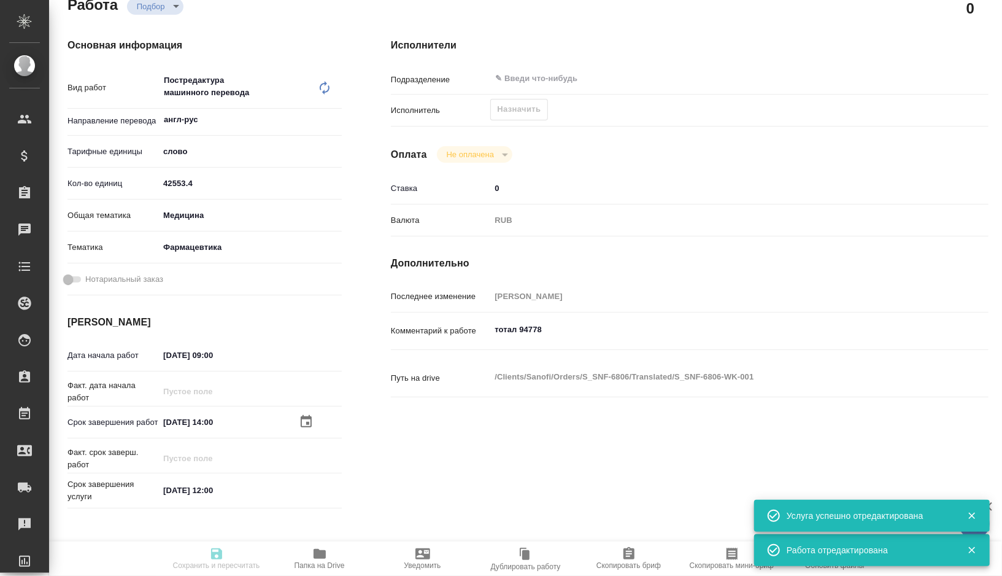
type textarea "x"
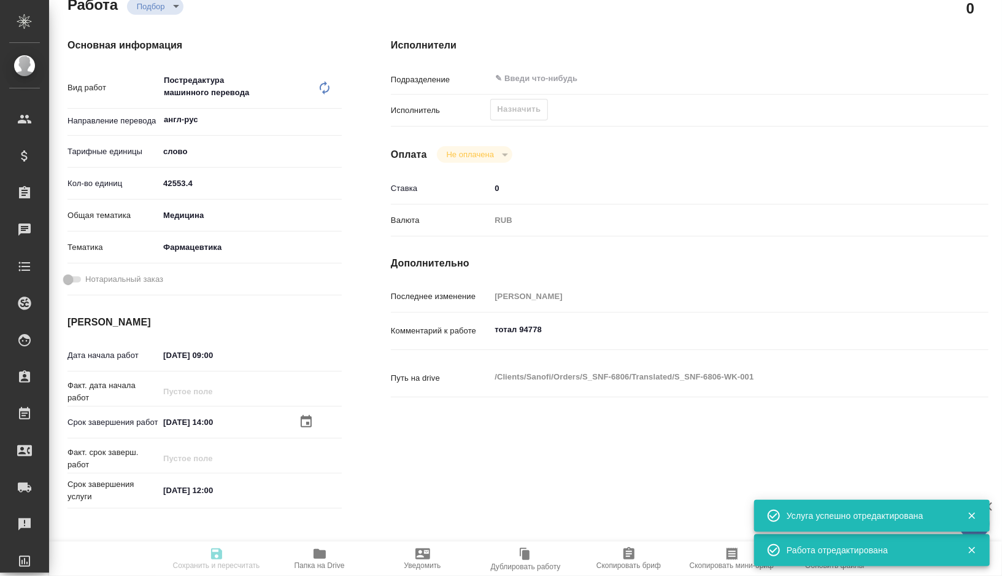
type textarea "x"
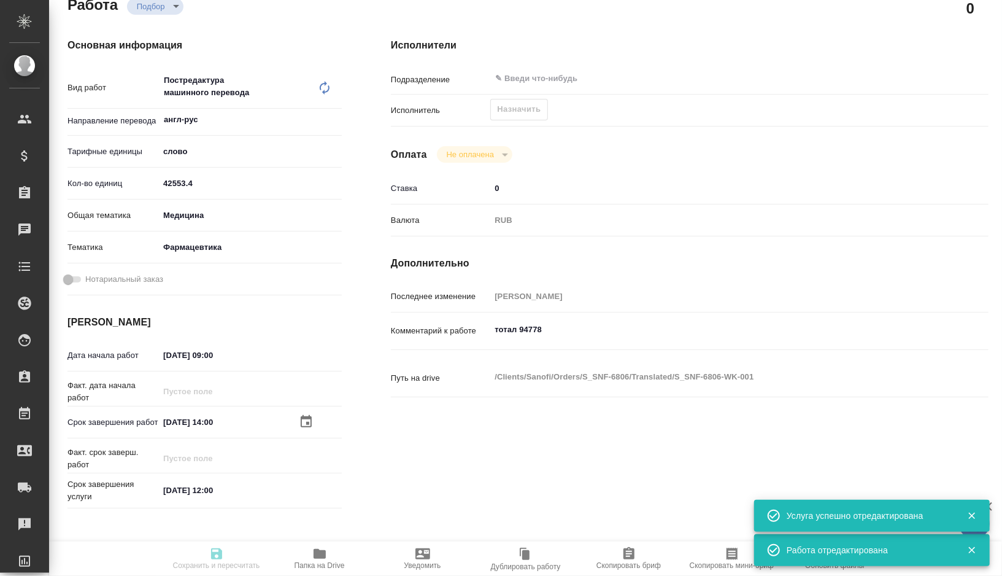
type textarea "x"
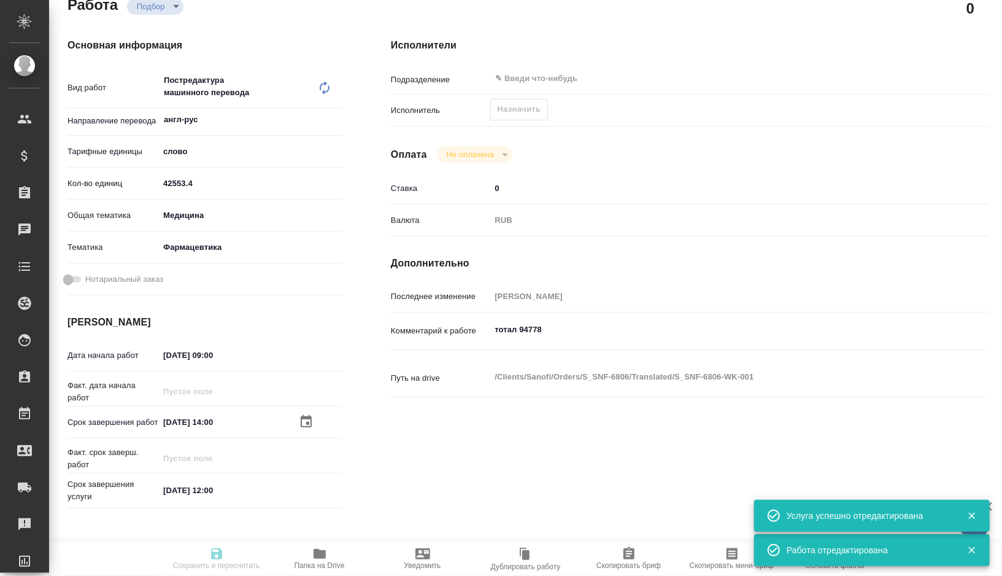
type textarea "x"
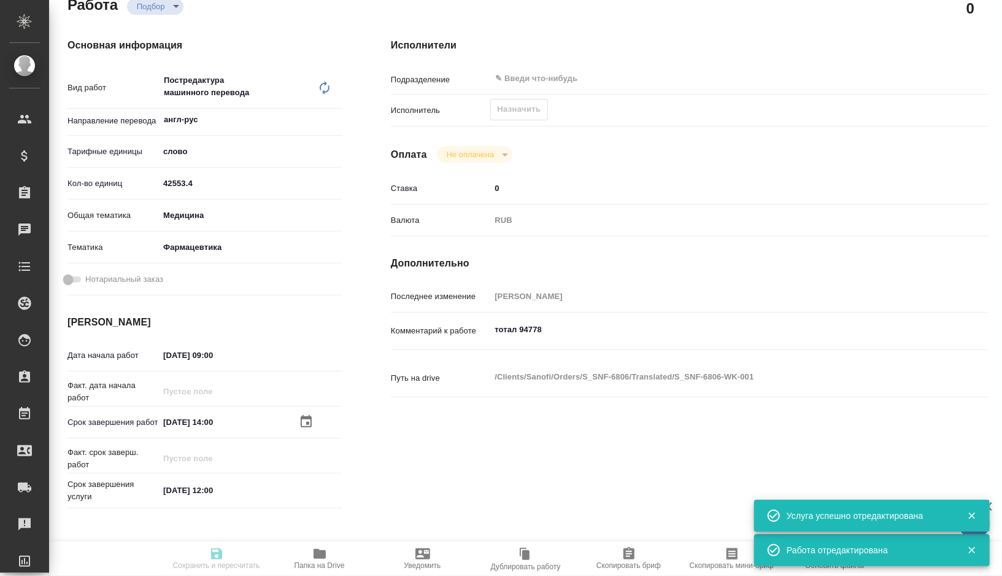
type textarea "x"
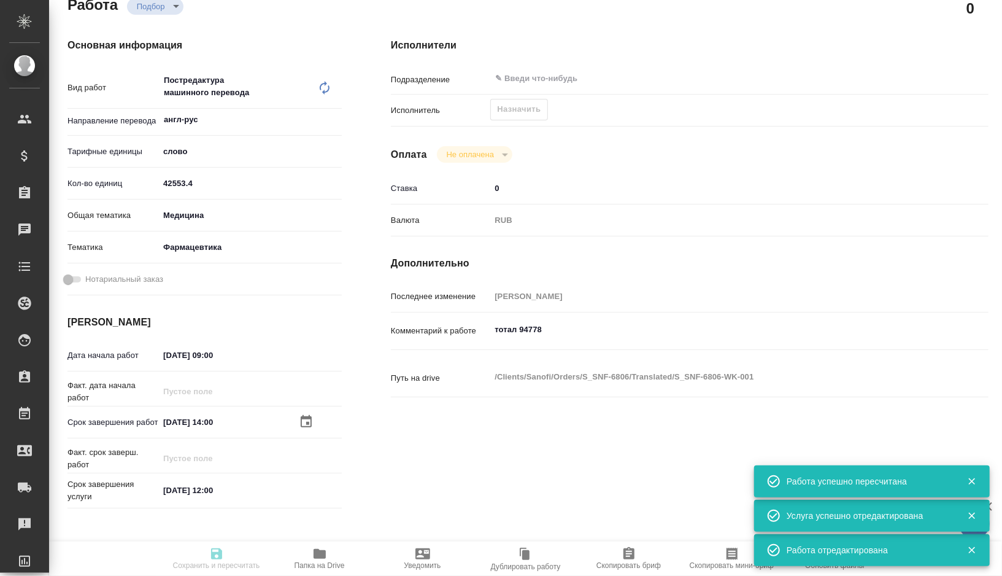
type textarea "x"
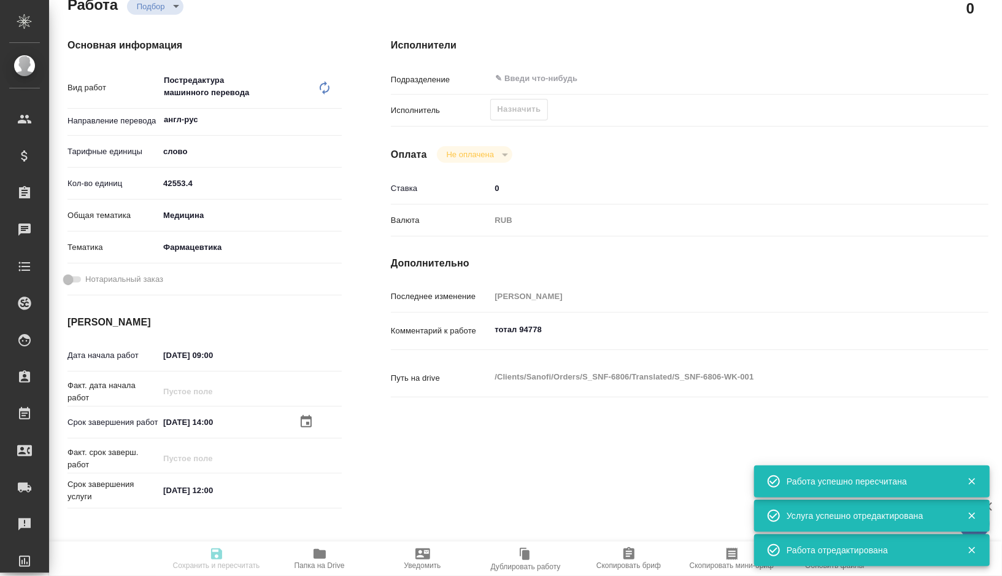
type input "recruiting"
type textarea "Постредактура машинного перевода"
type textarea "x"
type input "англ-рус"
type input "5a8b1489cc6b4906c91bfd90"
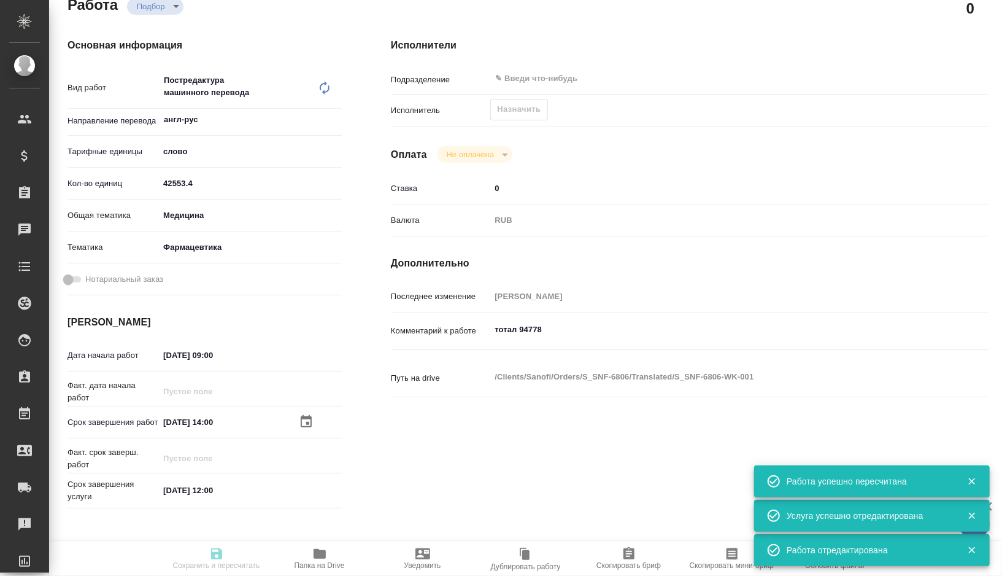
type input "42553.4"
type input "med"
type input "6149832f2b7be24903fd7a82"
type input "17.08.2025 09:00"
type input "25.08.2025 14:00"
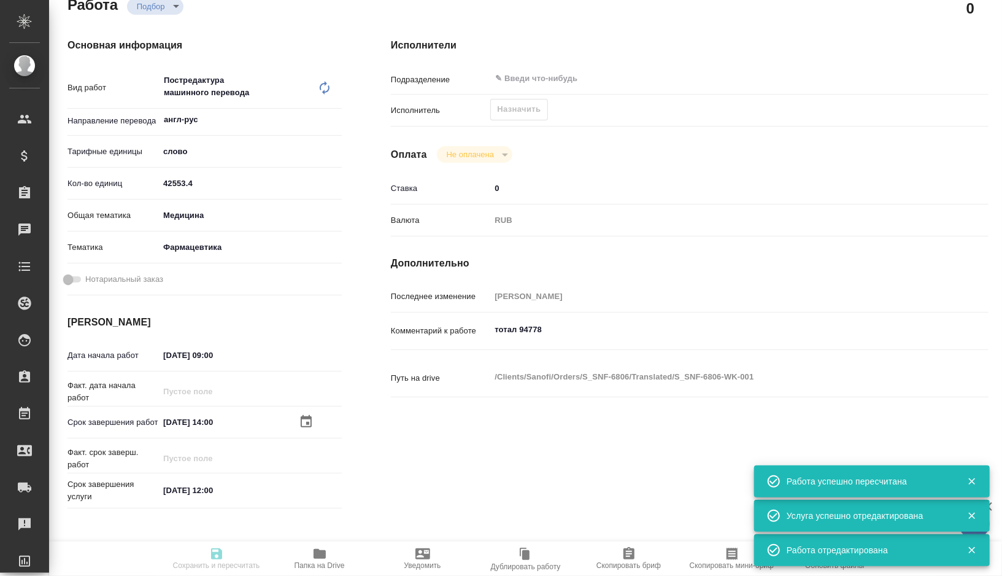
type input "28.08.2025 12:00"
type input "notPayed"
type input "0"
type input "RUB"
type input "[PERSON_NAME]"
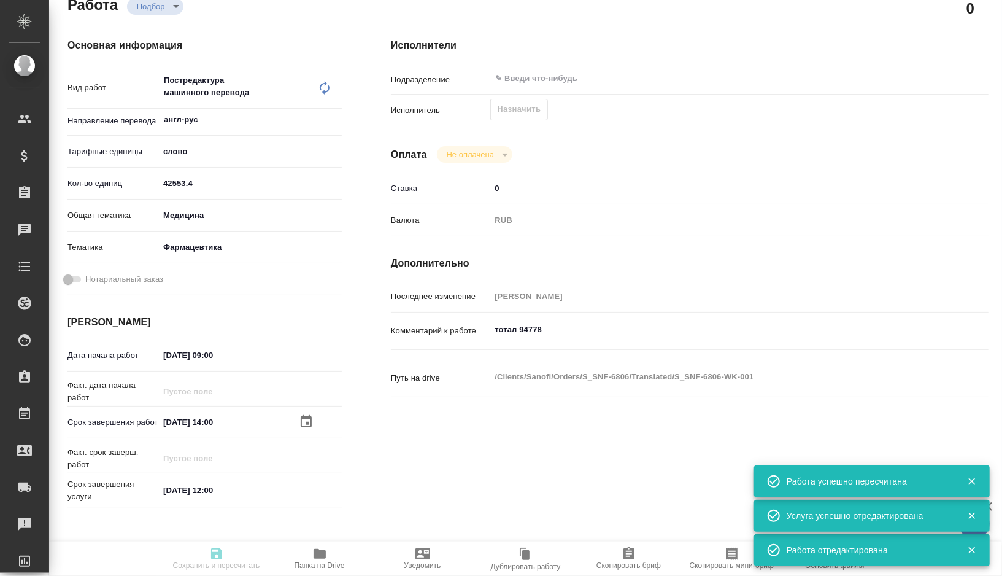
type textarea "тотал 94778"
type textarea "x"
type textarea "/Clients/Sanofi/Orders/S_SNF-6806/Translated/S_SNF-6806-WK-001"
type textarea "x"
type input "S_SNF-6806"
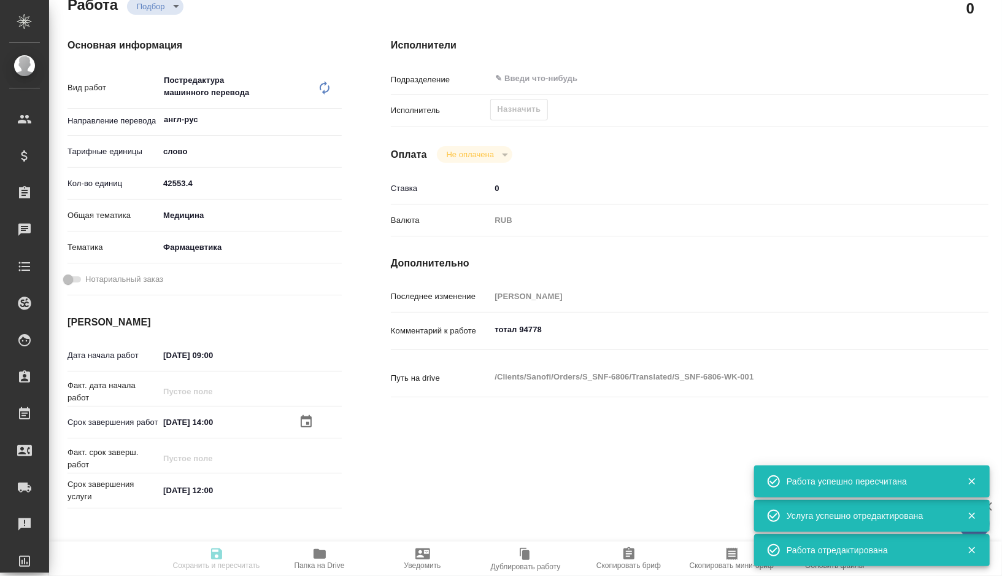
type input "E005814636"
type input "Business Translation 2.0"
type input "Постредактура машинного перевода, Корректура"
type input "[PERSON_NAME]"
type input "Петрова Валерия"
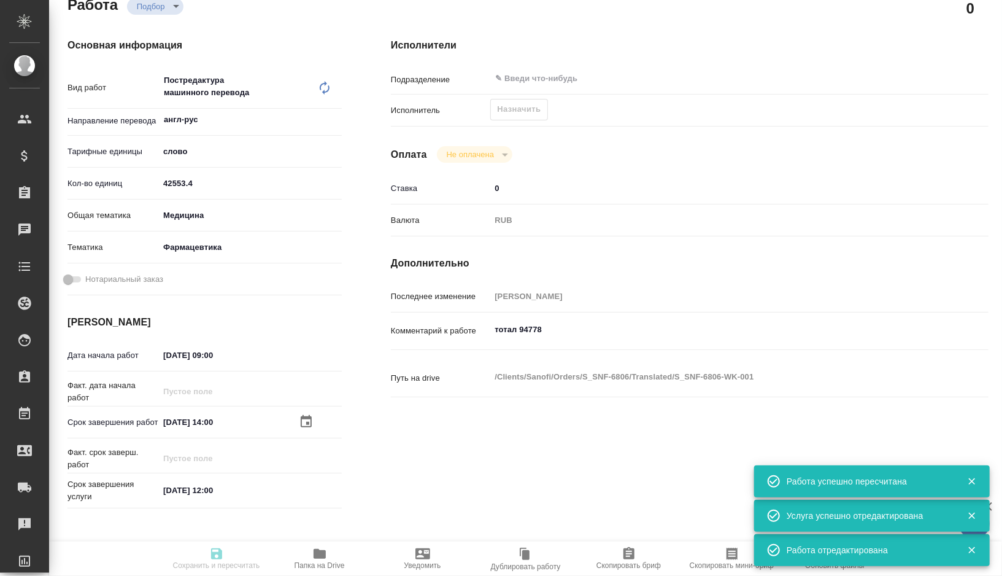
type input "/Clients/Sanofi/Orders/S_SNF-6806"
type textarea "x"
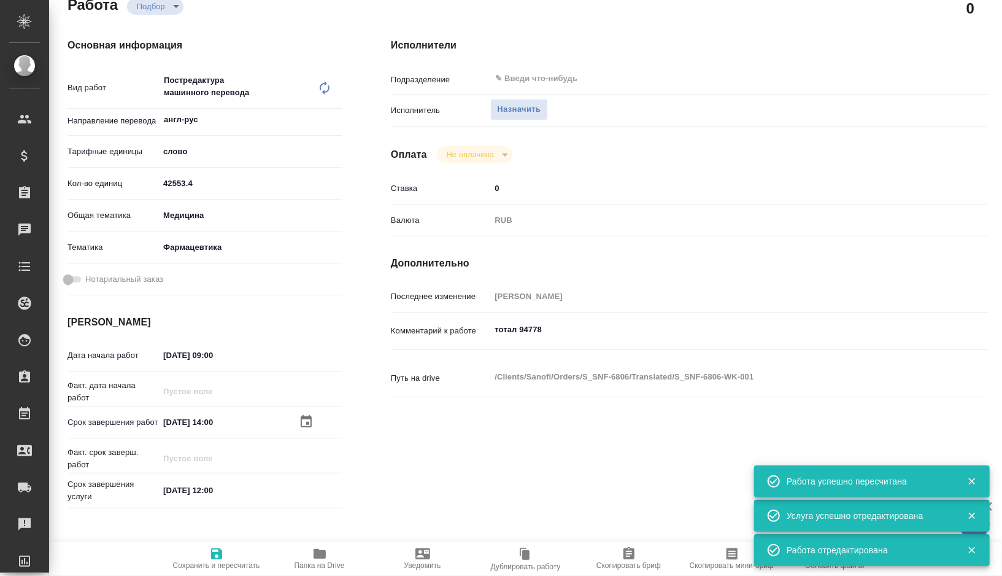
type textarea "x"
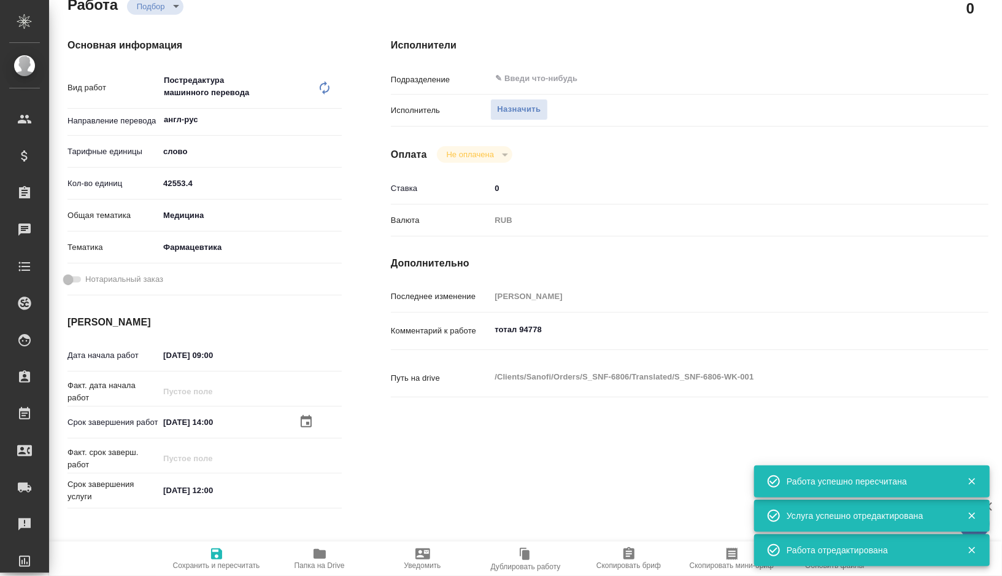
type textarea "x"
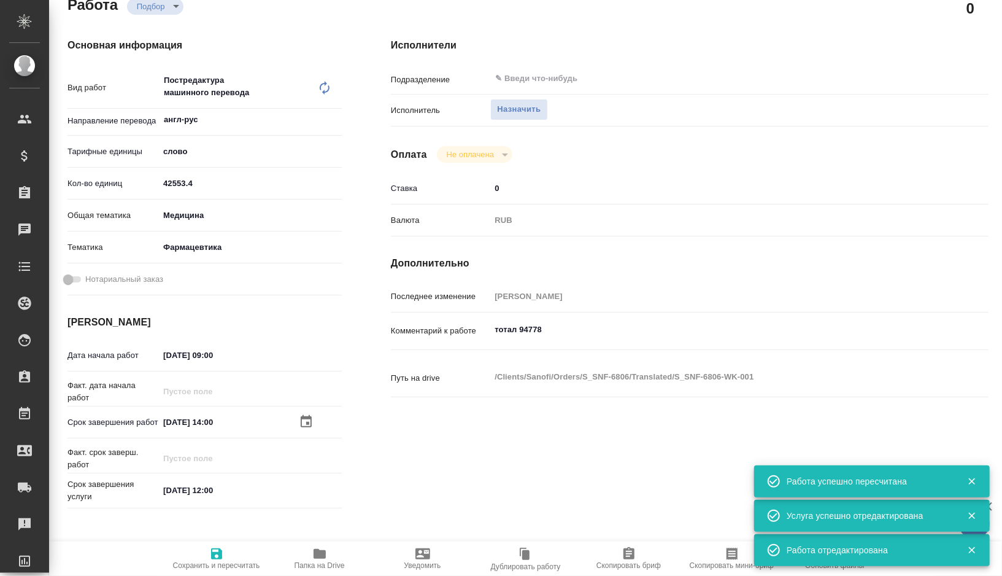
type textarea "x"
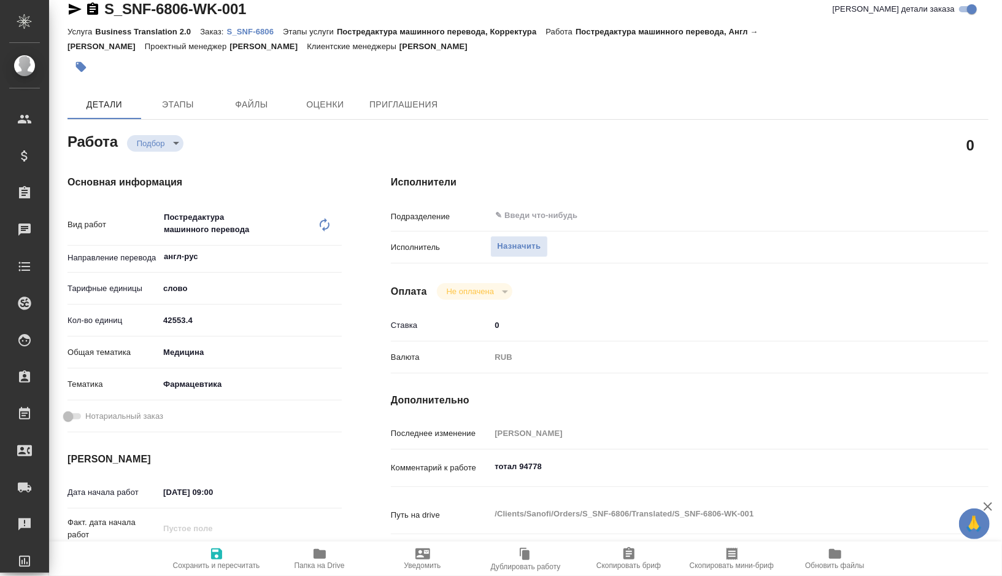
scroll to position [0, 0]
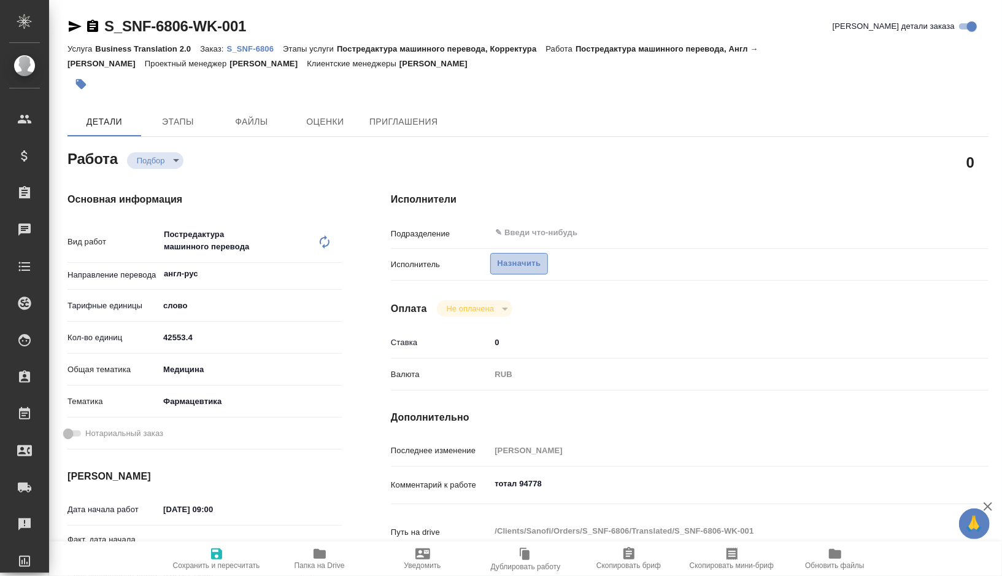
click at [504, 272] on button "Назначить" at bounding box center [518, 263] width 57 height 21
type textarea "x"
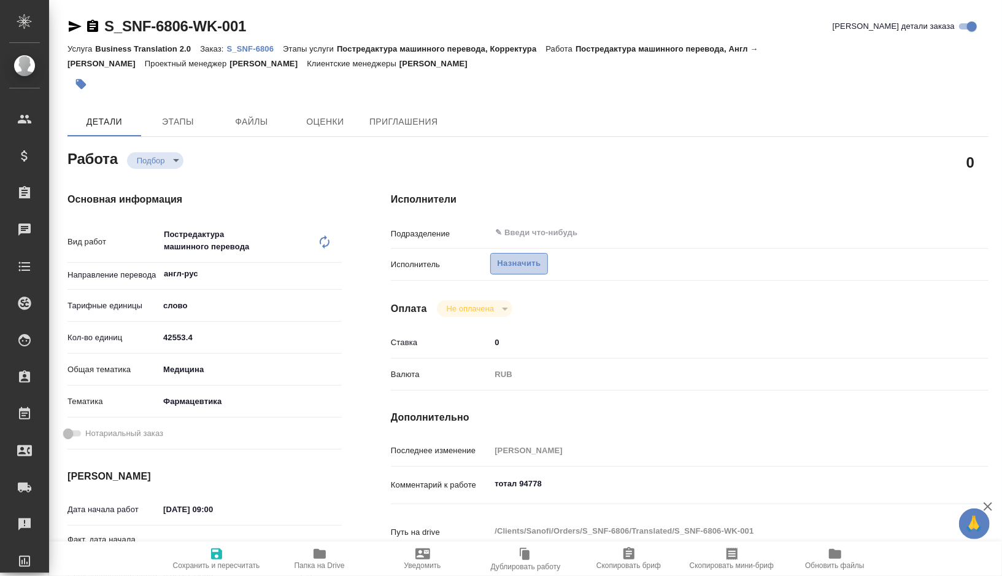
type textarea "x"
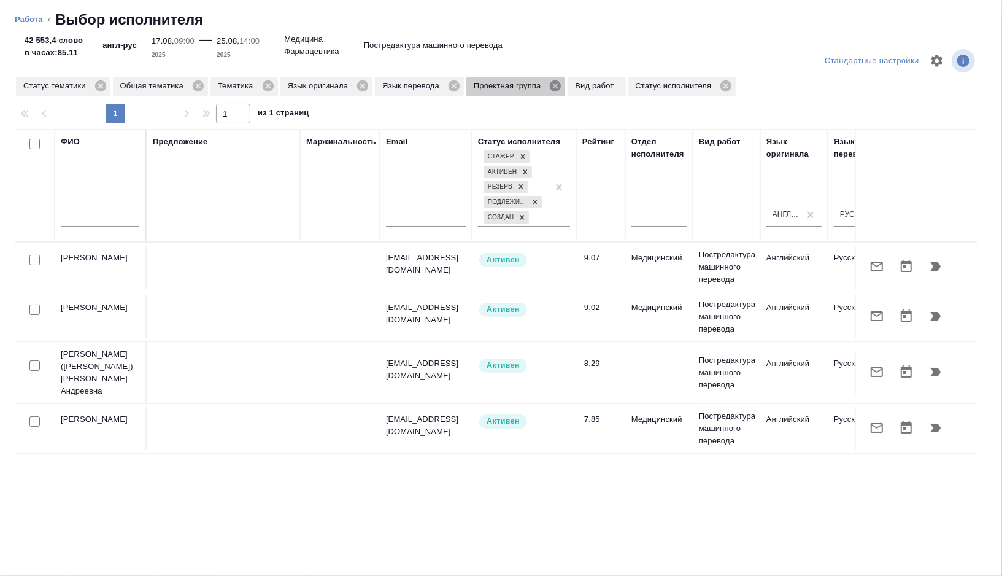
click at [561, 85] on icon at bounding box center [555, 85] width 11 height 11
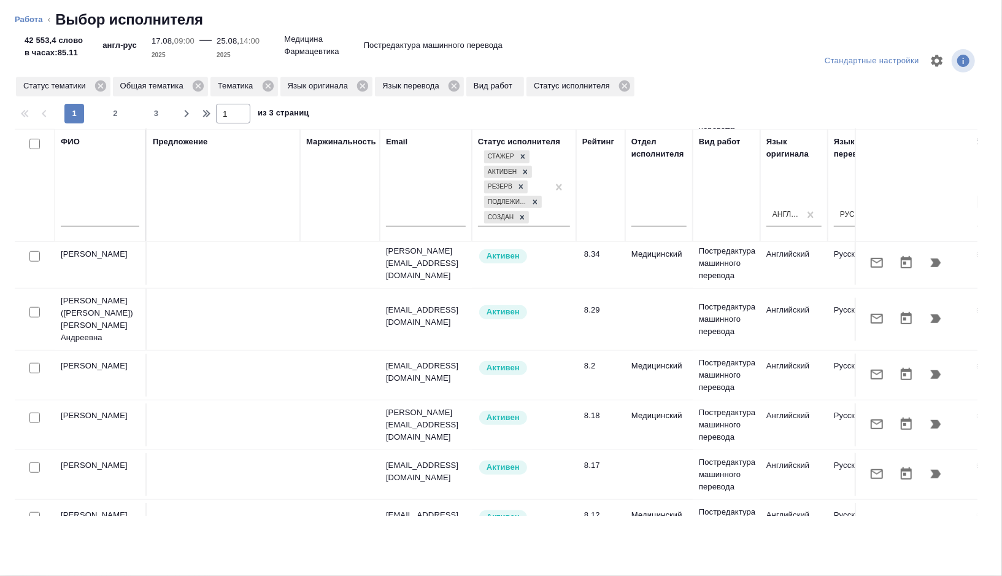
scroll to position [598, 0]
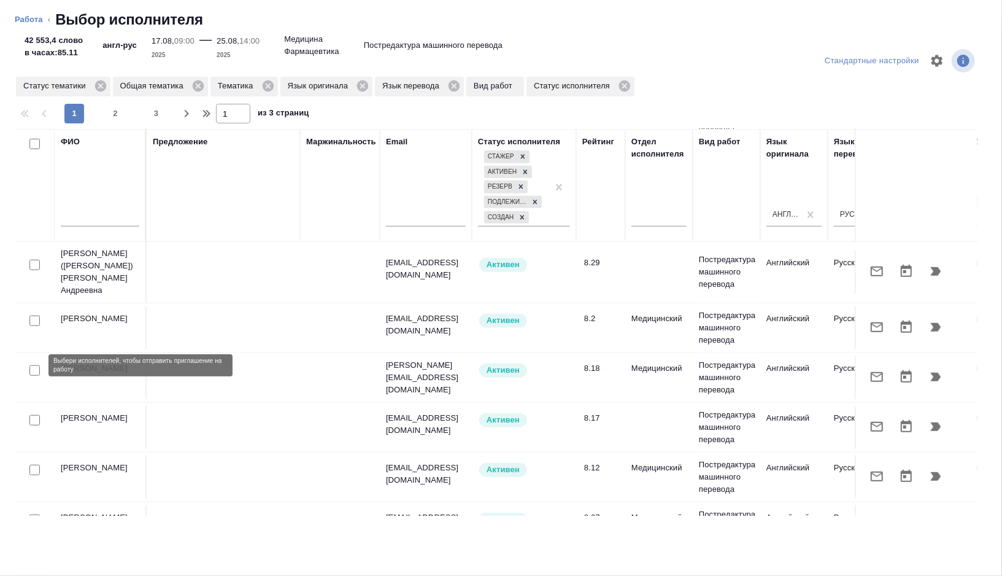
click at [33, 369] on input "checkbox" at bounding box center [34, 370] width 10 height 10
checkbox input "true"
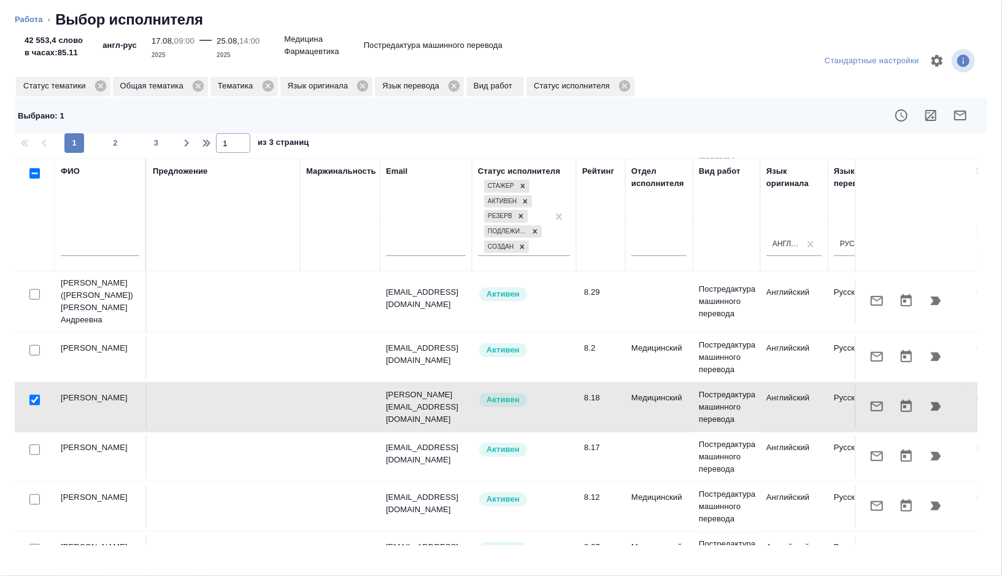
click at [960, 120] on icon "button" at bounding box center [960, 115] width 15 height 15
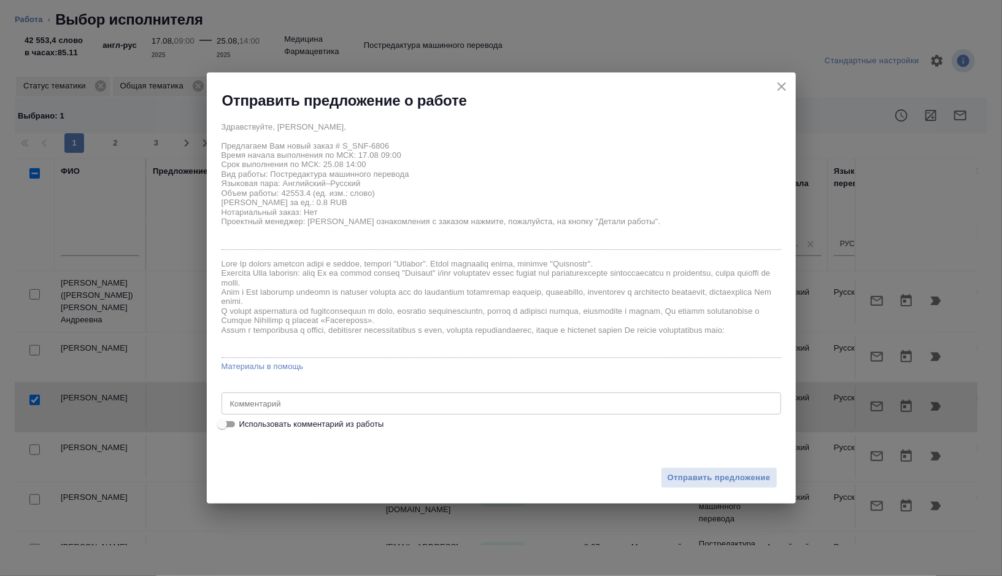
click at [276, 427] on span "Использовать комментарий из работы" at bounding box center [311, 424] width 145 height 12
click at [244, 427] on input "Использовать комментарий из работы" at bounding box center [222, 424] width 44 height 15
checkbox input "true"
click at [309, 396] on div "тотал 94778 x Комментарий" at bounding box center [502, 403] width 560 height 22
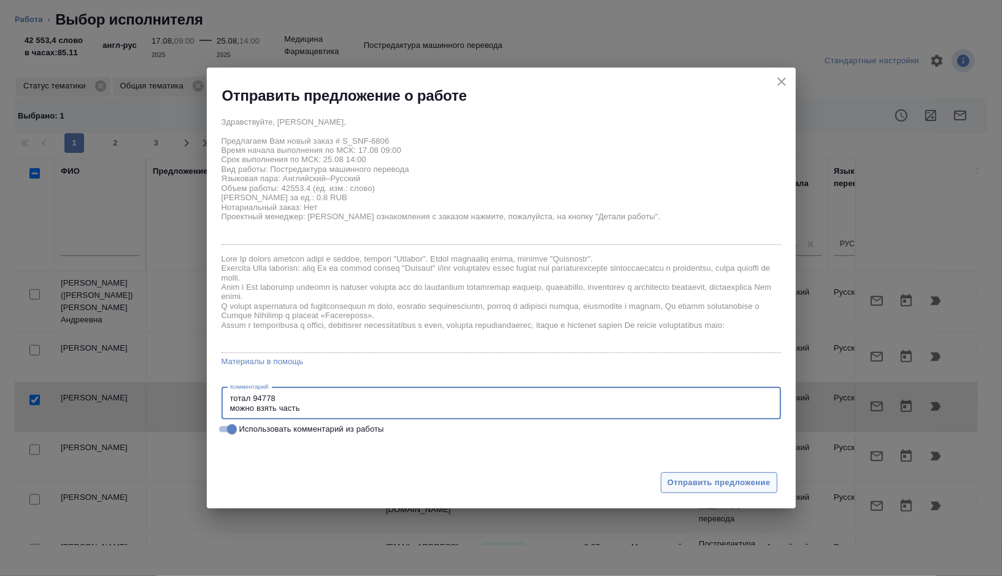
type textarea "тотал 94778 можно взять часть"
click at [672, 489] on span "Отправить предложение" at bounding box center [719, 483] width 103 height 14
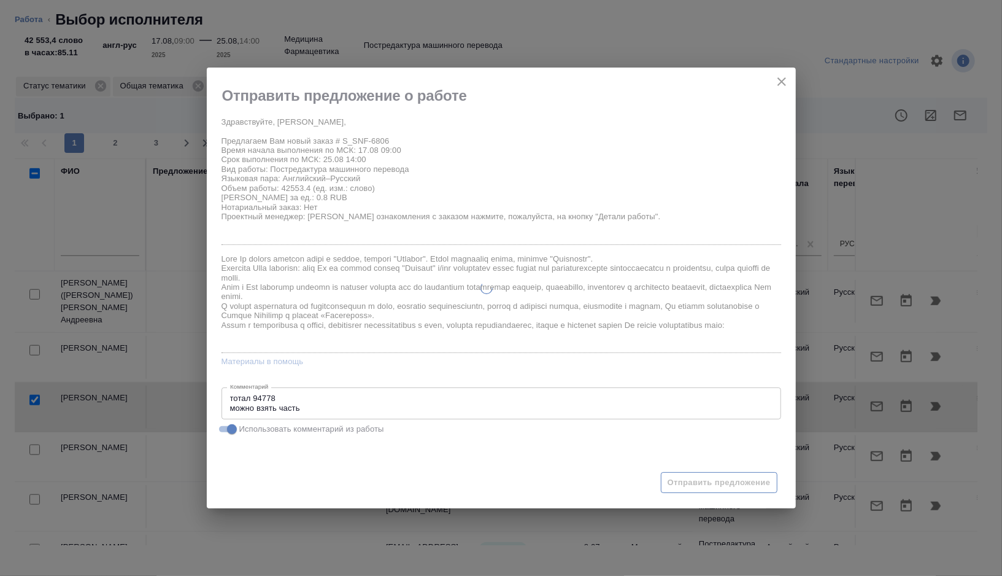
type textarea "x"
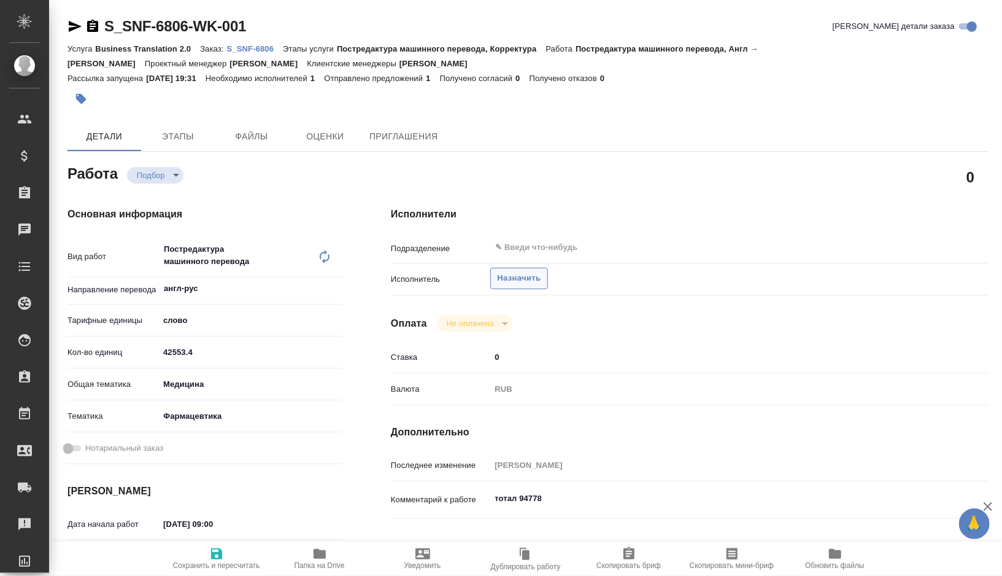
click at [530, 274] on span "Назначить" at bounding box center [519, 278] width 44 height 14
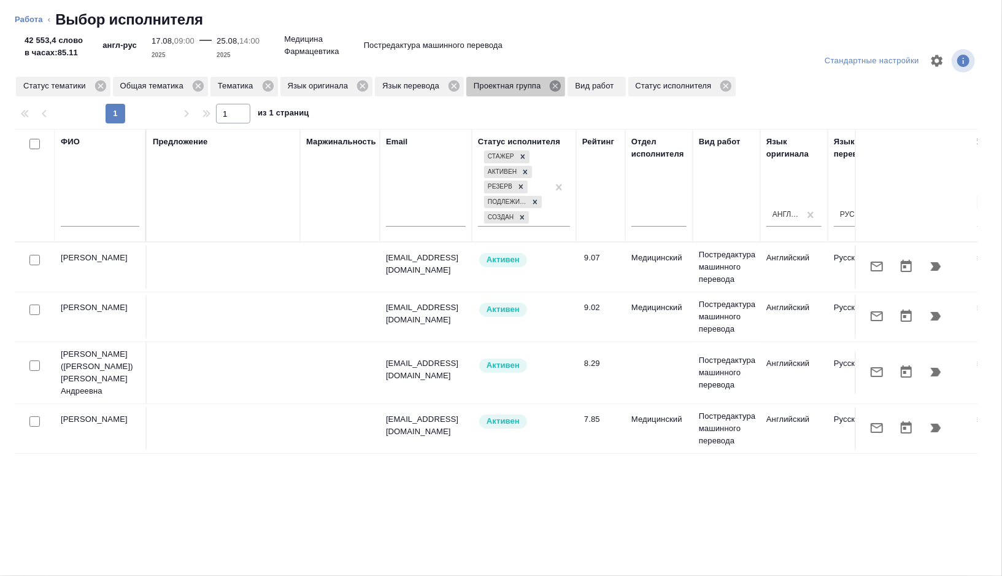
click at [562, 86] on icon at bounding box center [556, 86] width 14 height 14
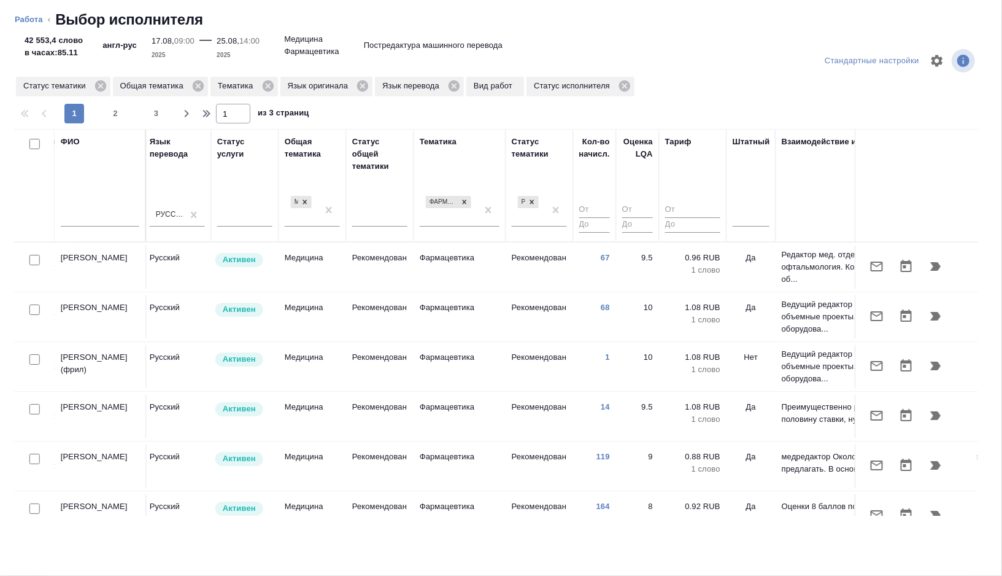
scroll to position [0, 819]
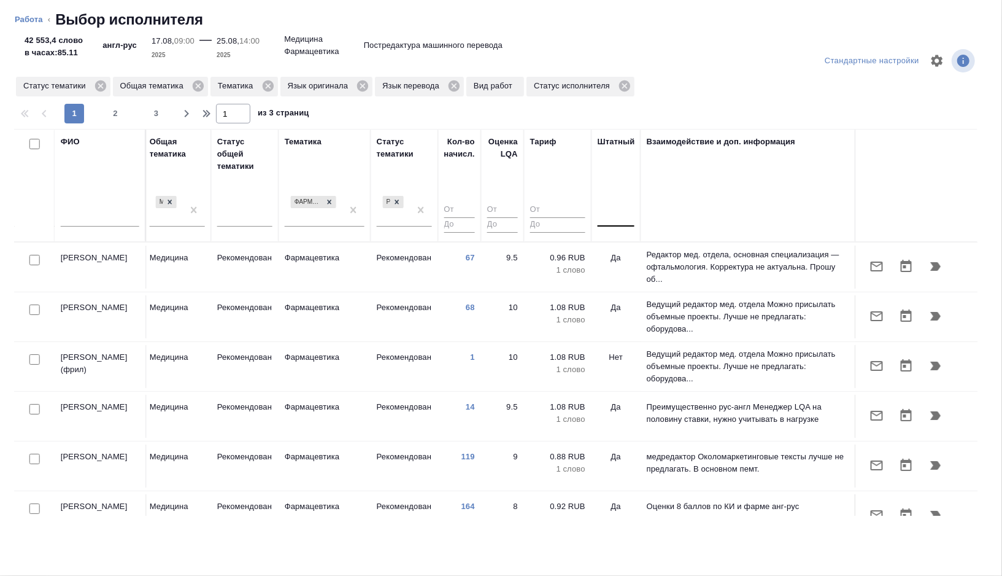
click at [622, 212] on div at bounding box center [616, 215] width 37 height 18
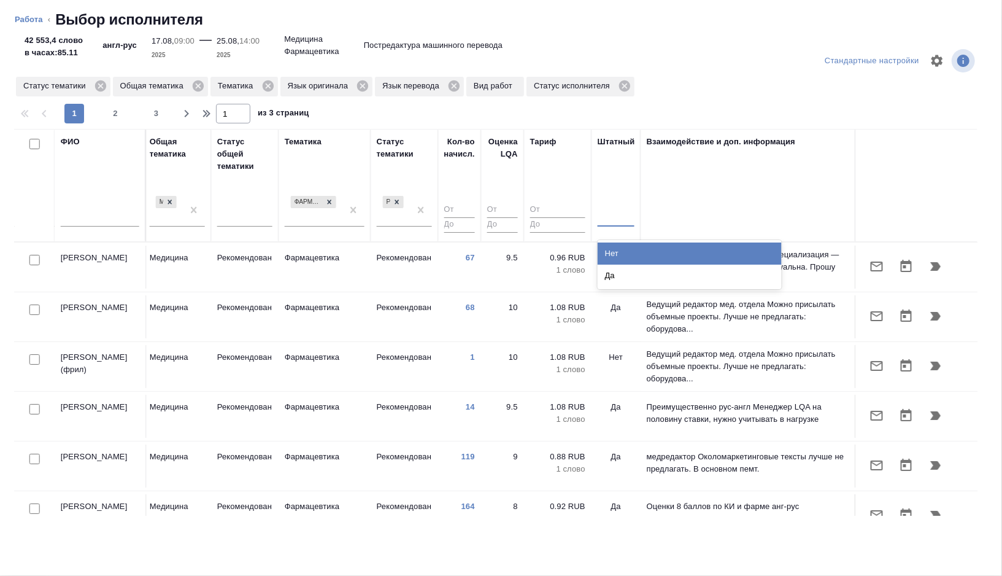
click at [619, 257] on div "Нет" at bounding box center [690, 253] width 184 height 22
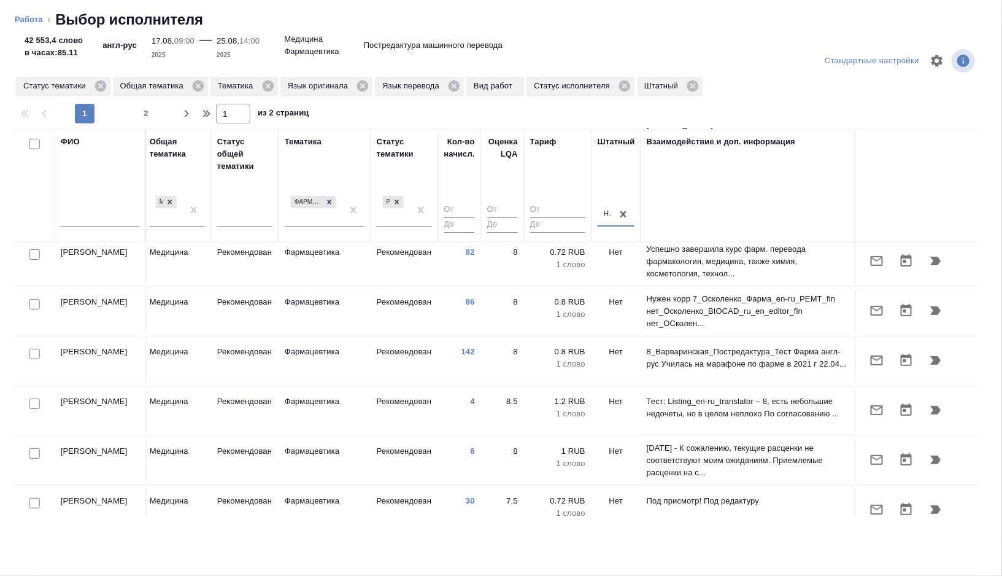
scroll to position [201, 819]
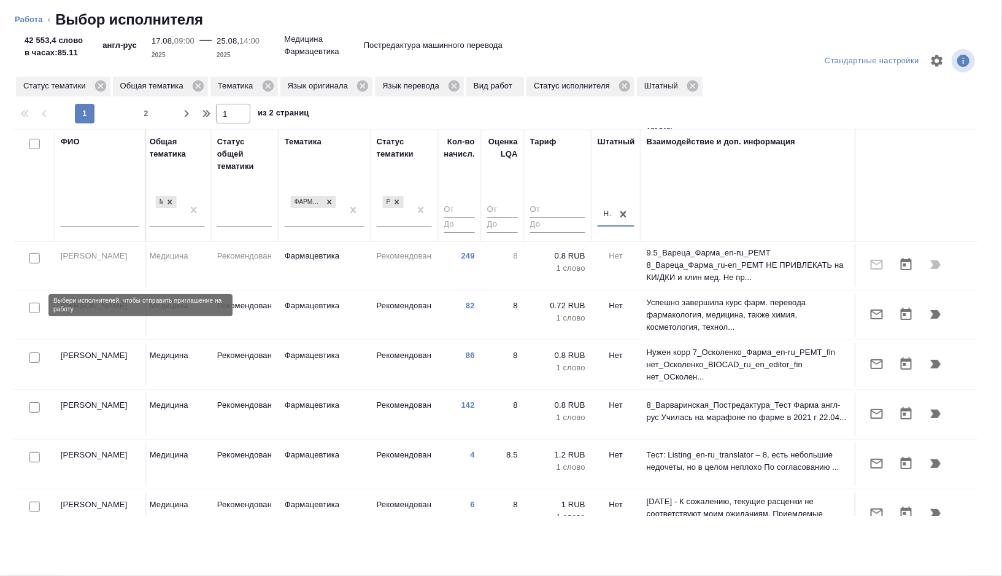
click at [36, 304] on input "checkbox" at bounding box center [34, 308] width 10 height 10
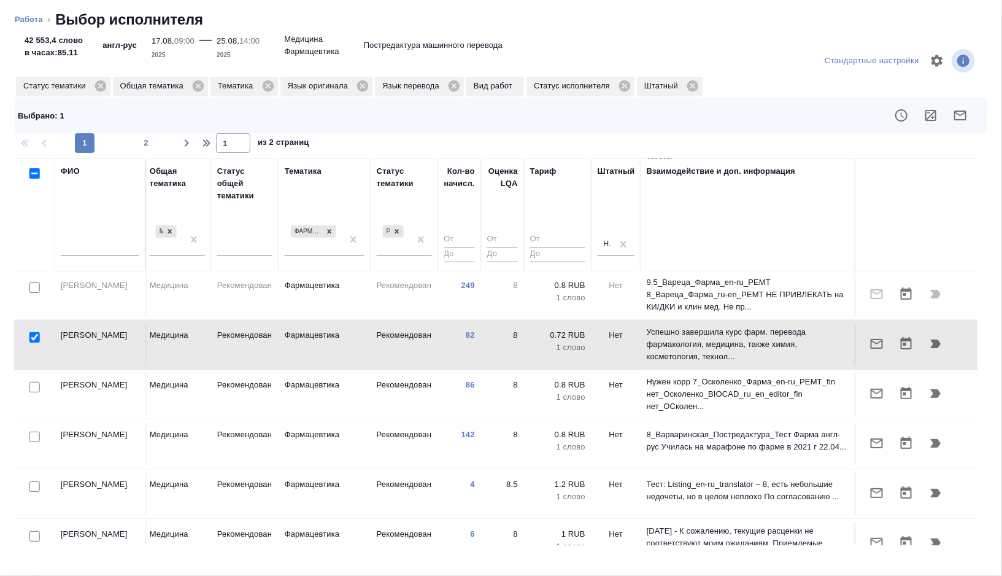
click at [37, 384] on input "checkbox" at bounding box center [34, 387] width 10 height 10
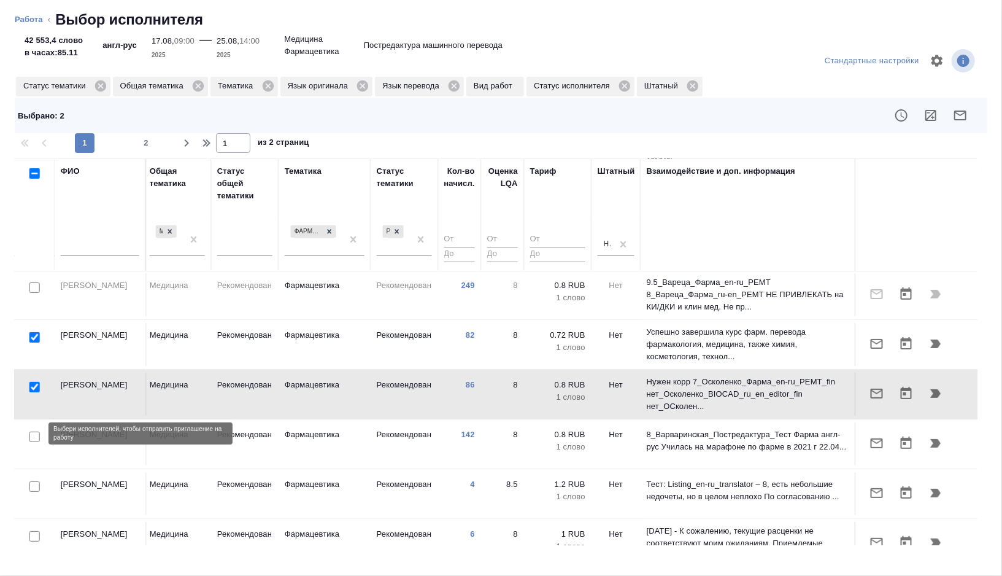
click at [37, 434] on input "checkbox" at bounding box center [34, 436] width 10 height 10
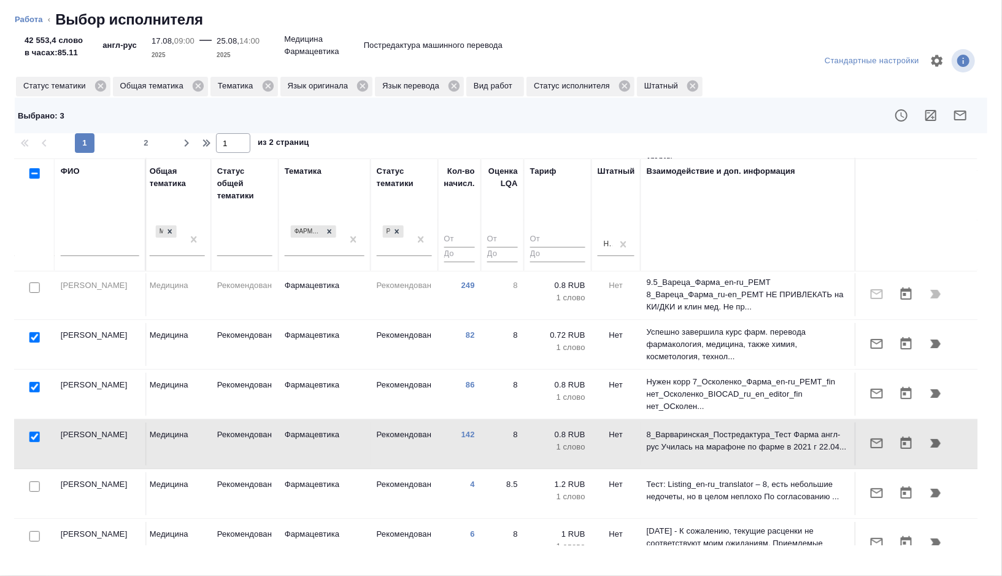
click at [966, 115] on icon "button" at bounding box center [960, 115] width 12 height 10
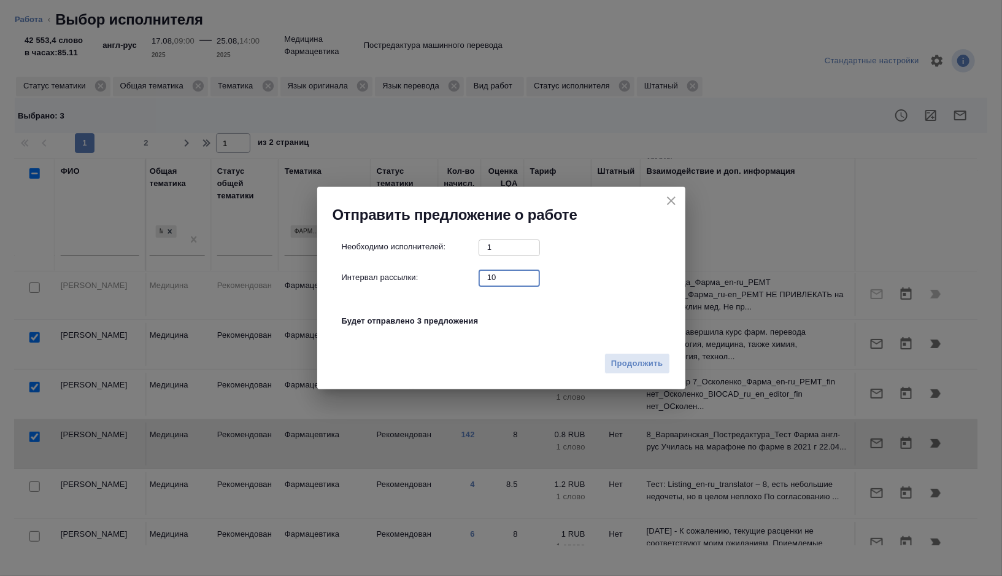
click at [508, 284] on input "10" at bounding box center [509, 276] width 61 height 15
click at [633, 371] on button "Продолжить" at bounding box center [637, 363] width 65 height 21
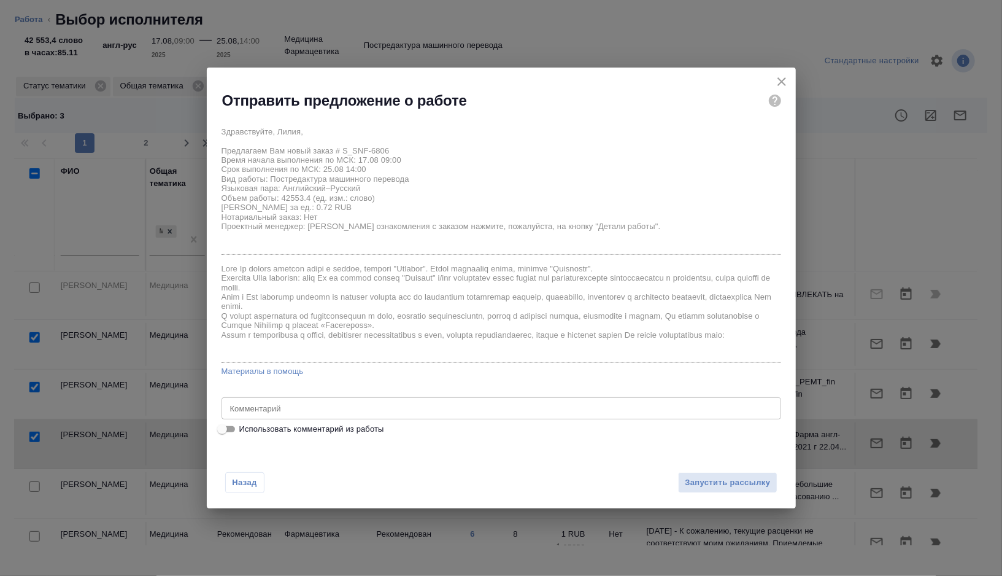
click at [309, 429] on span "Использовать комментарий из работы" at bounding box center [311, 429] width 145 height 12
click at [244, 429] on input "Использовать комментарий из работы" at bounding box center [222, 429] width 44 height 15
click at [303, 402] on div "тотал 94778 x Комментарий" at bounding box center [502, 408] width 560 height 22
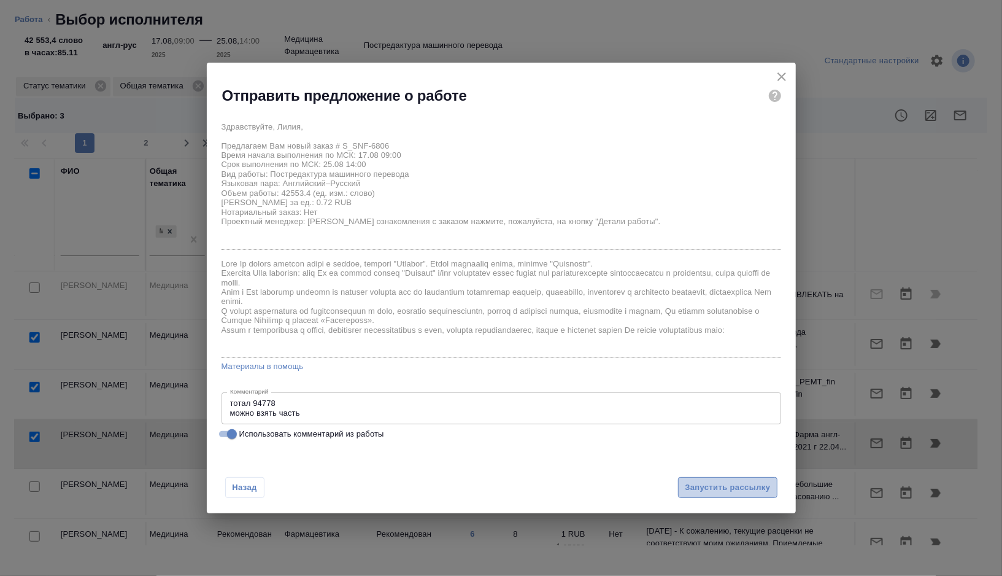
click at [742, 488] on span "Запустить рассылку" at bounding box center [727, 488] width 85 height 14
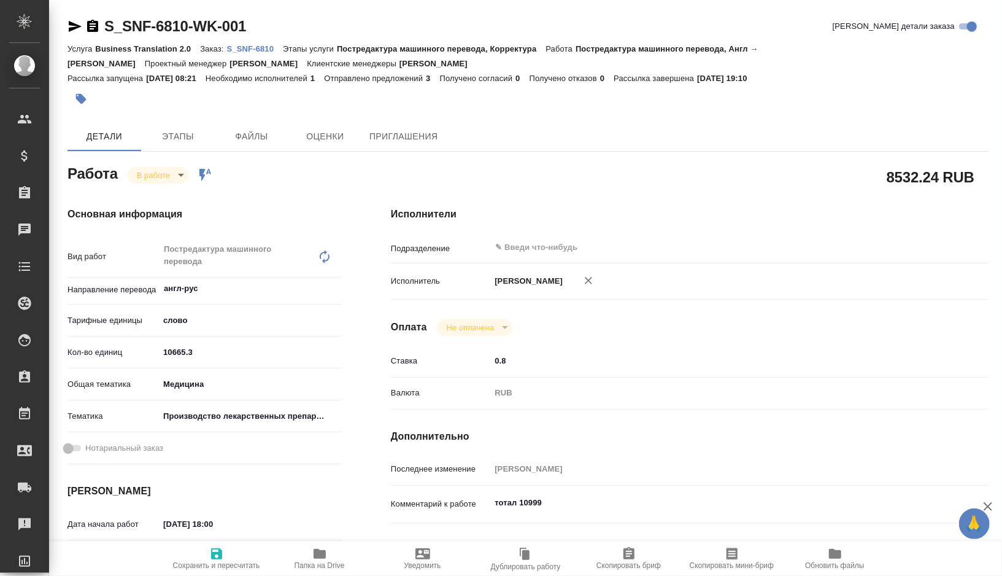
type textarea "x"
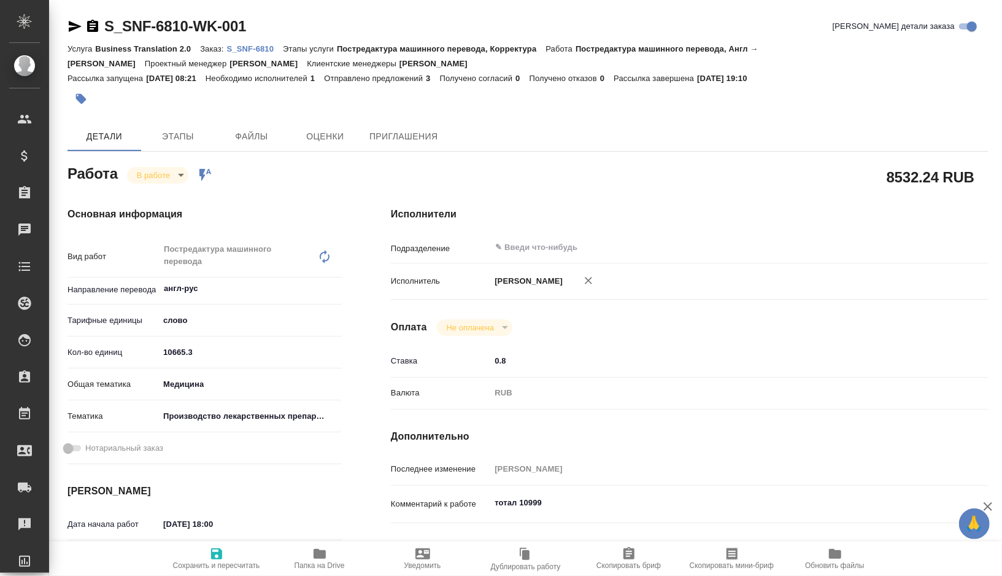
type textarea "x"
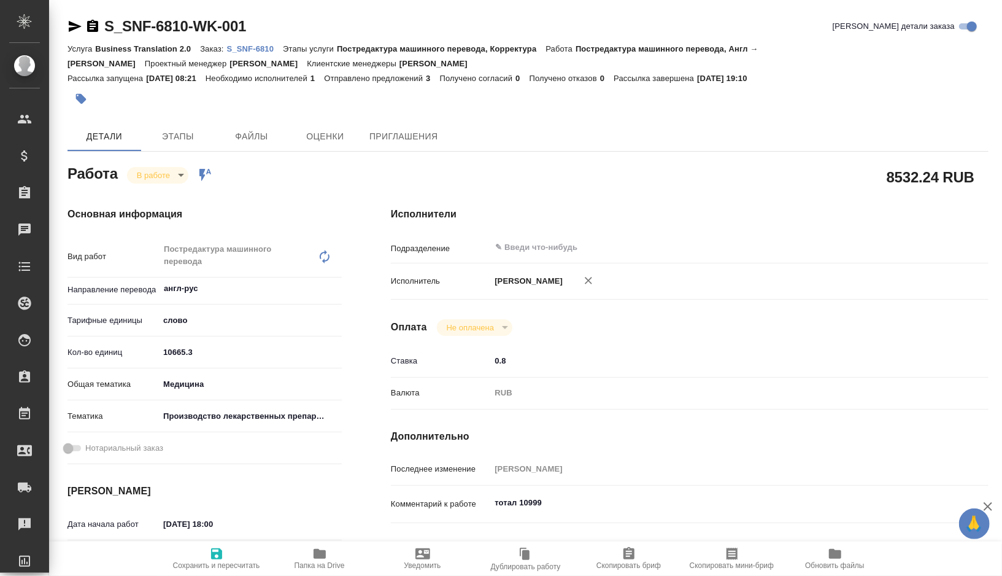
type textarea "x"
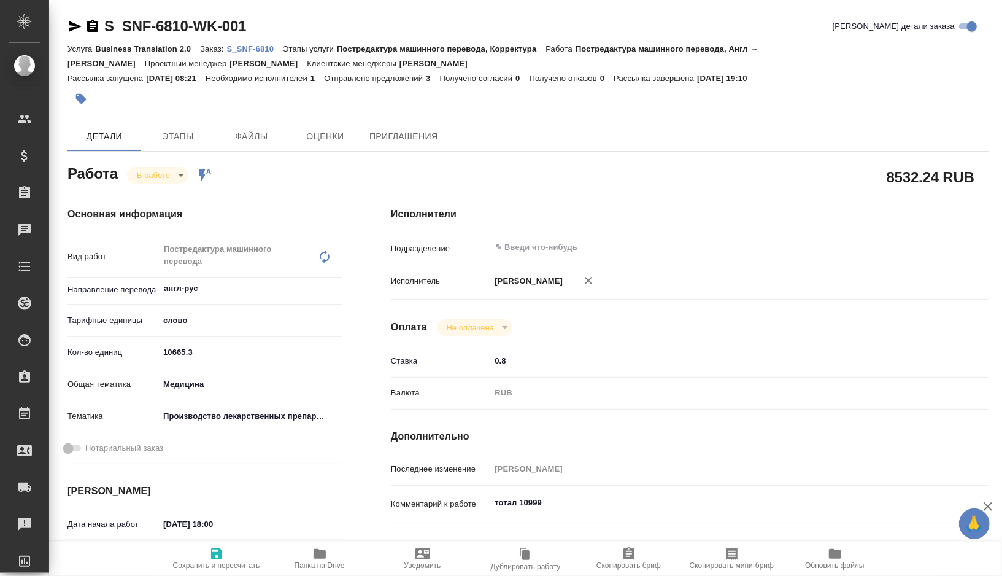
type textarea "x"
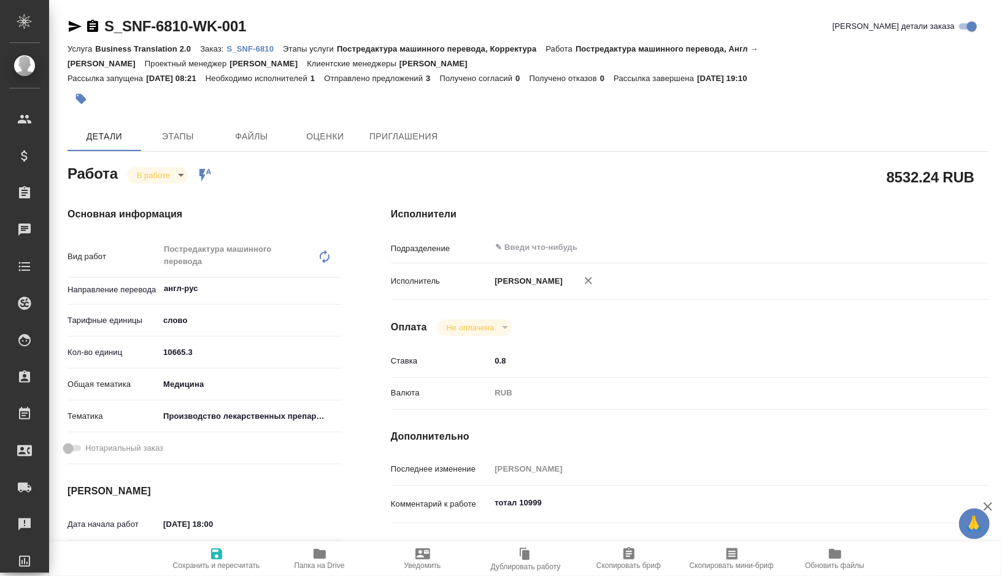
type textarea "x"
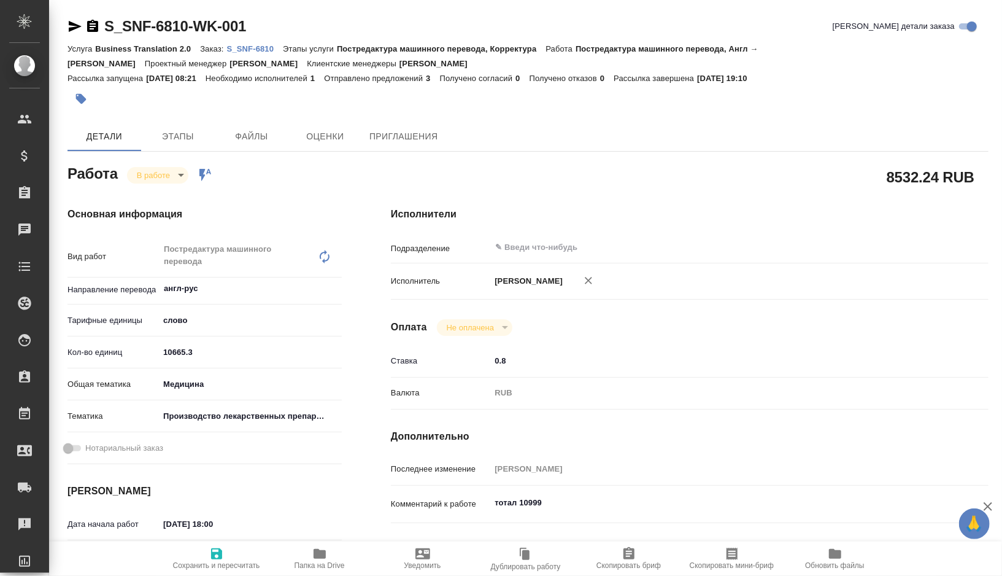
type textarea "x"
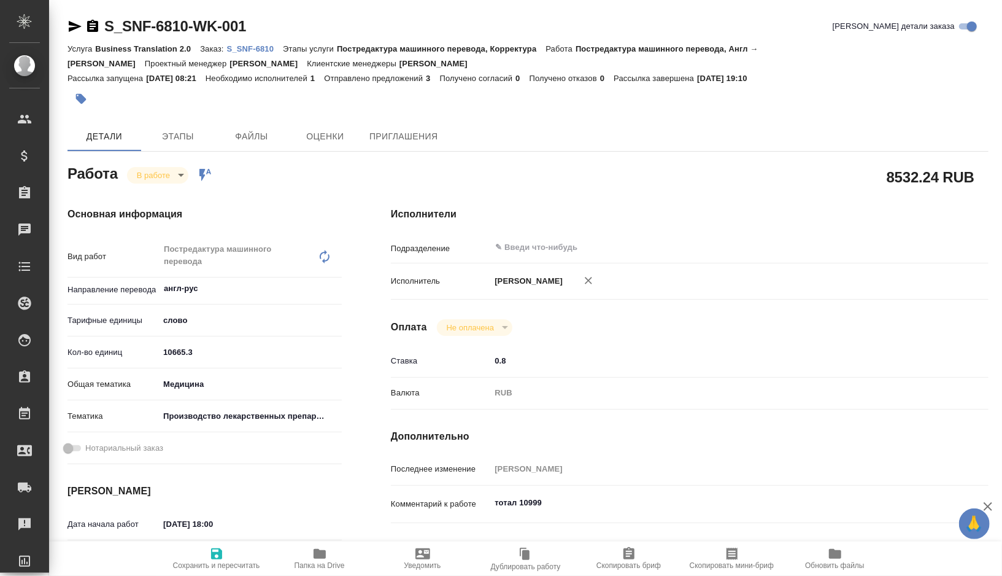
type textarea "x"
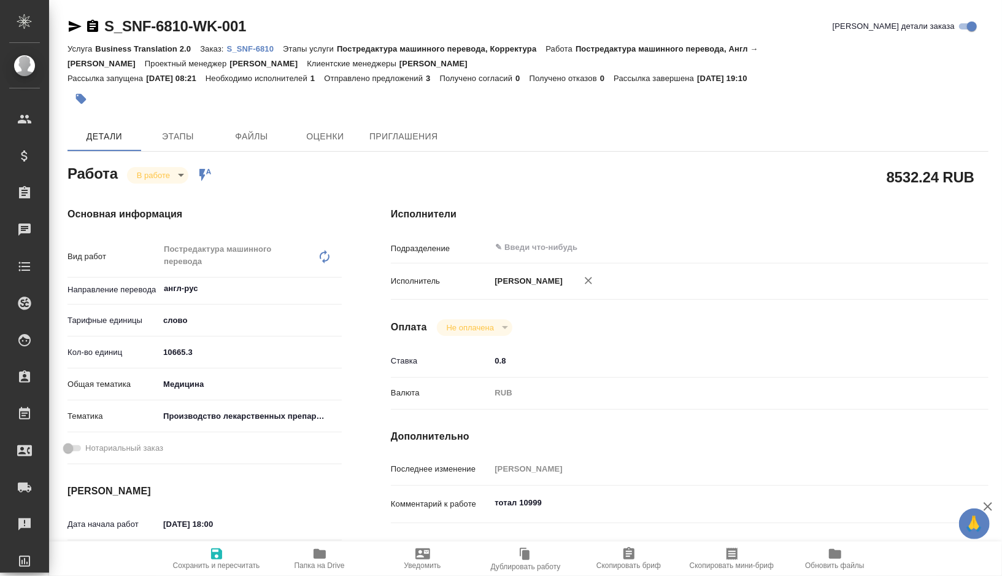
type textarea "x"
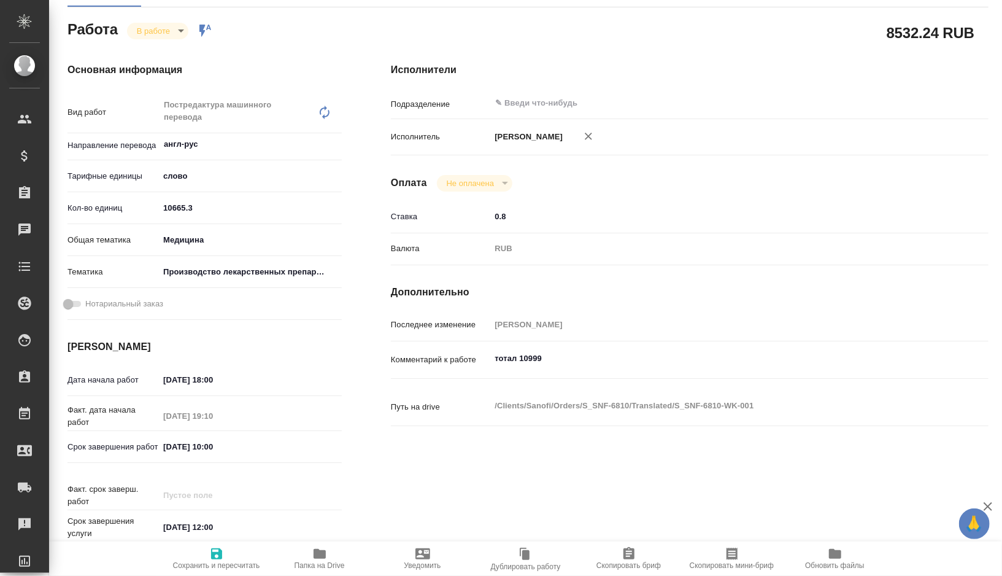
scroll to position [164, 0]
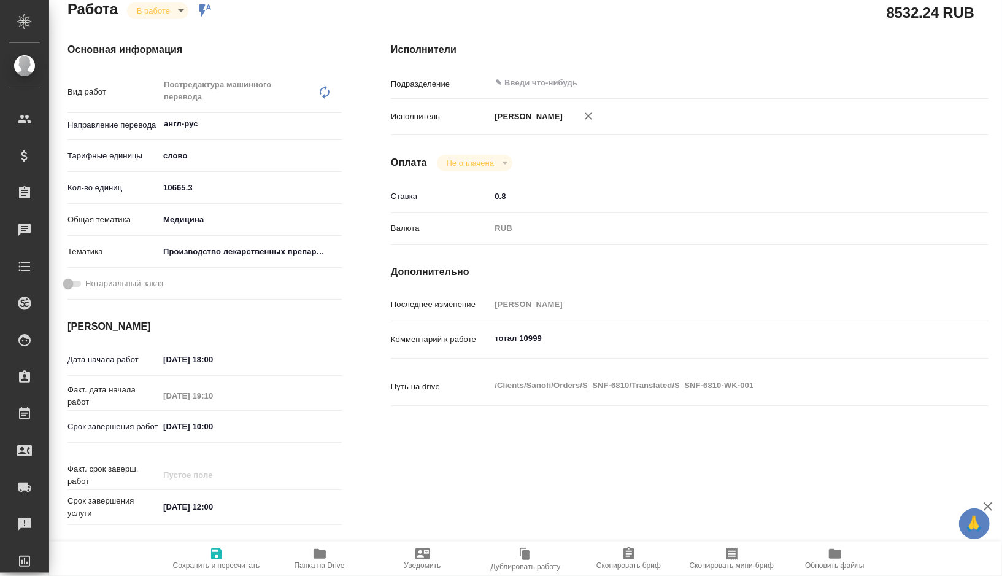
type textarea "x"
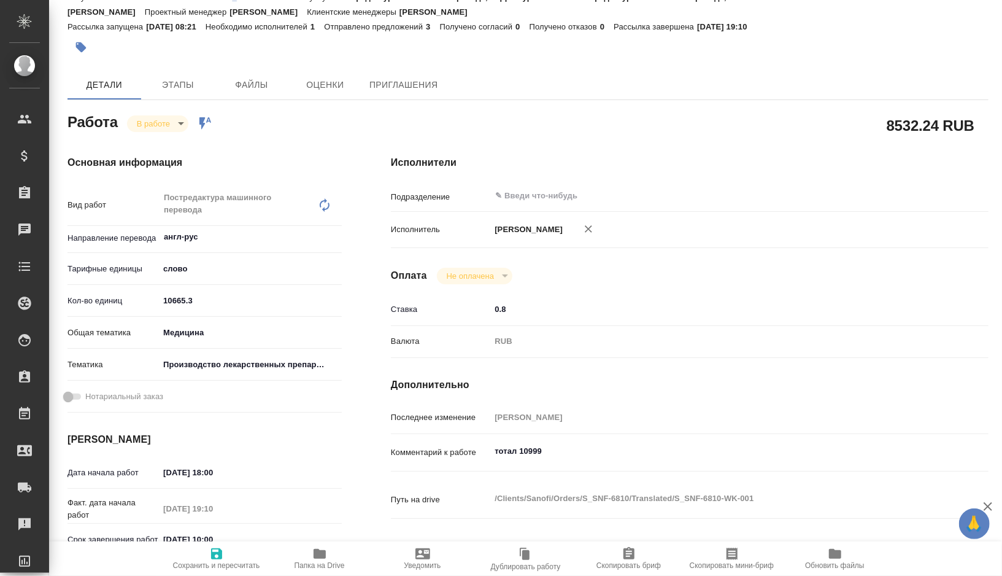
scroll to position [0, 0]
